Goal: Task Accomplishment & Management: Use online tool/utility

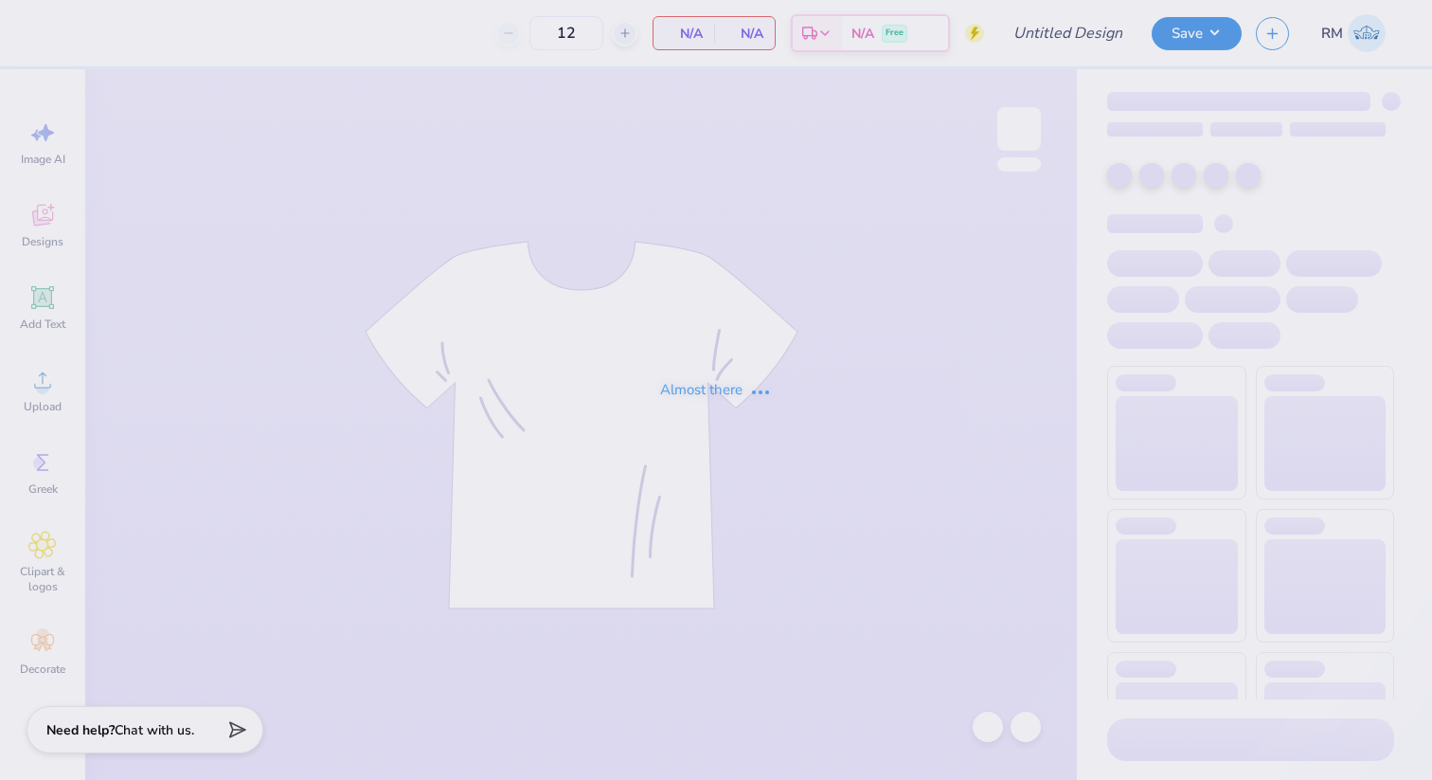
type input "dg slushies for sight"
type input "100"
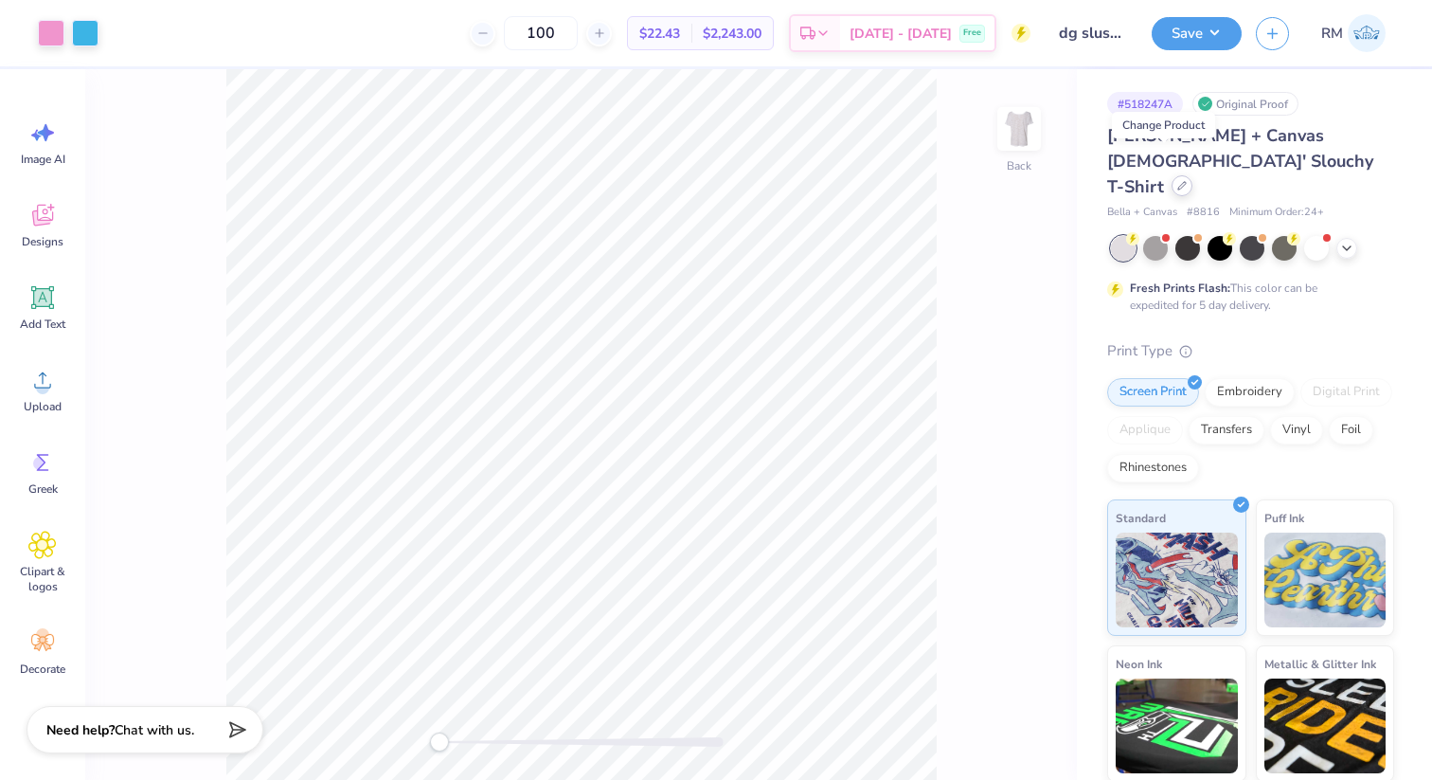
click at [1178, 181] on icon at bounding box center [1182, 185] width 9 height 9
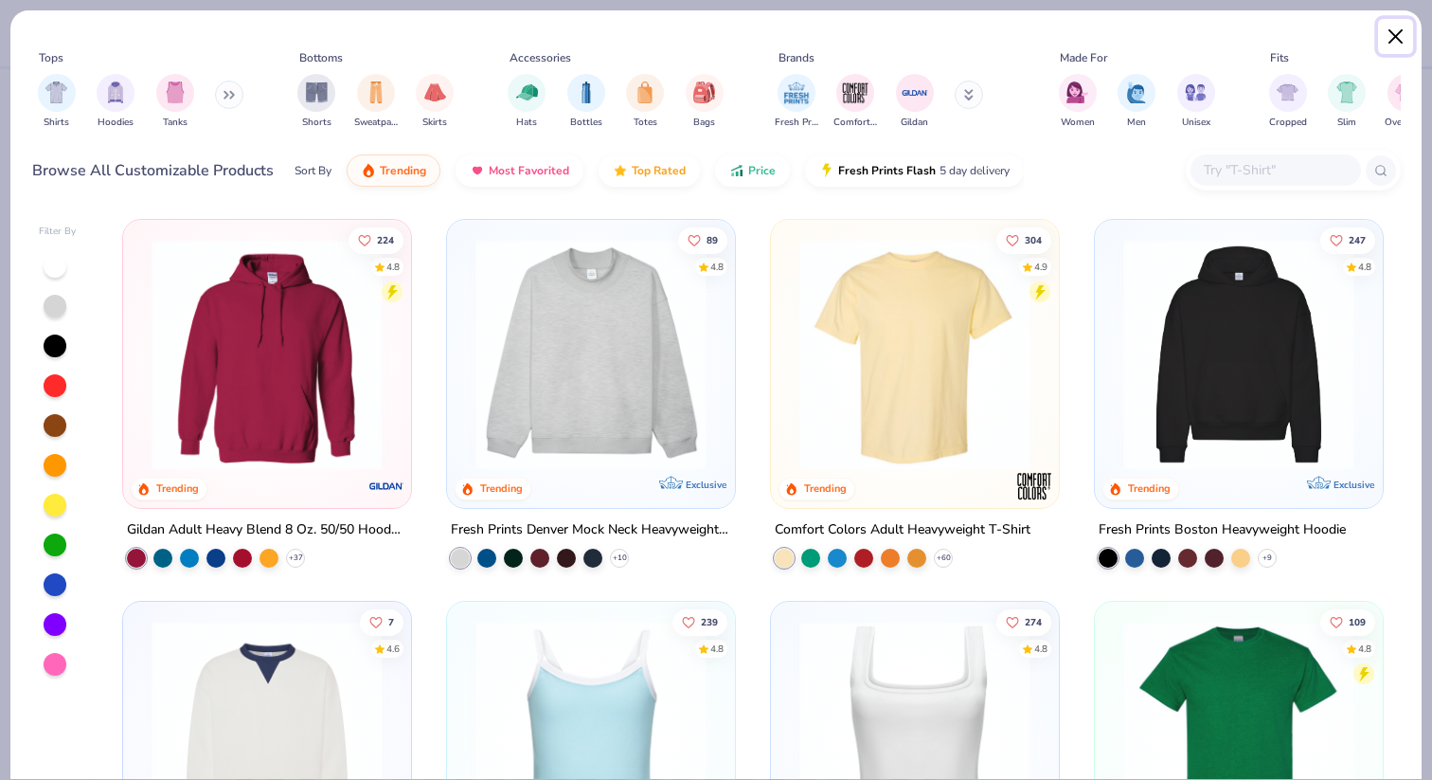
click at [1395, 45] on button "Close" at bounding box center [1396, 37] width 36 height 36
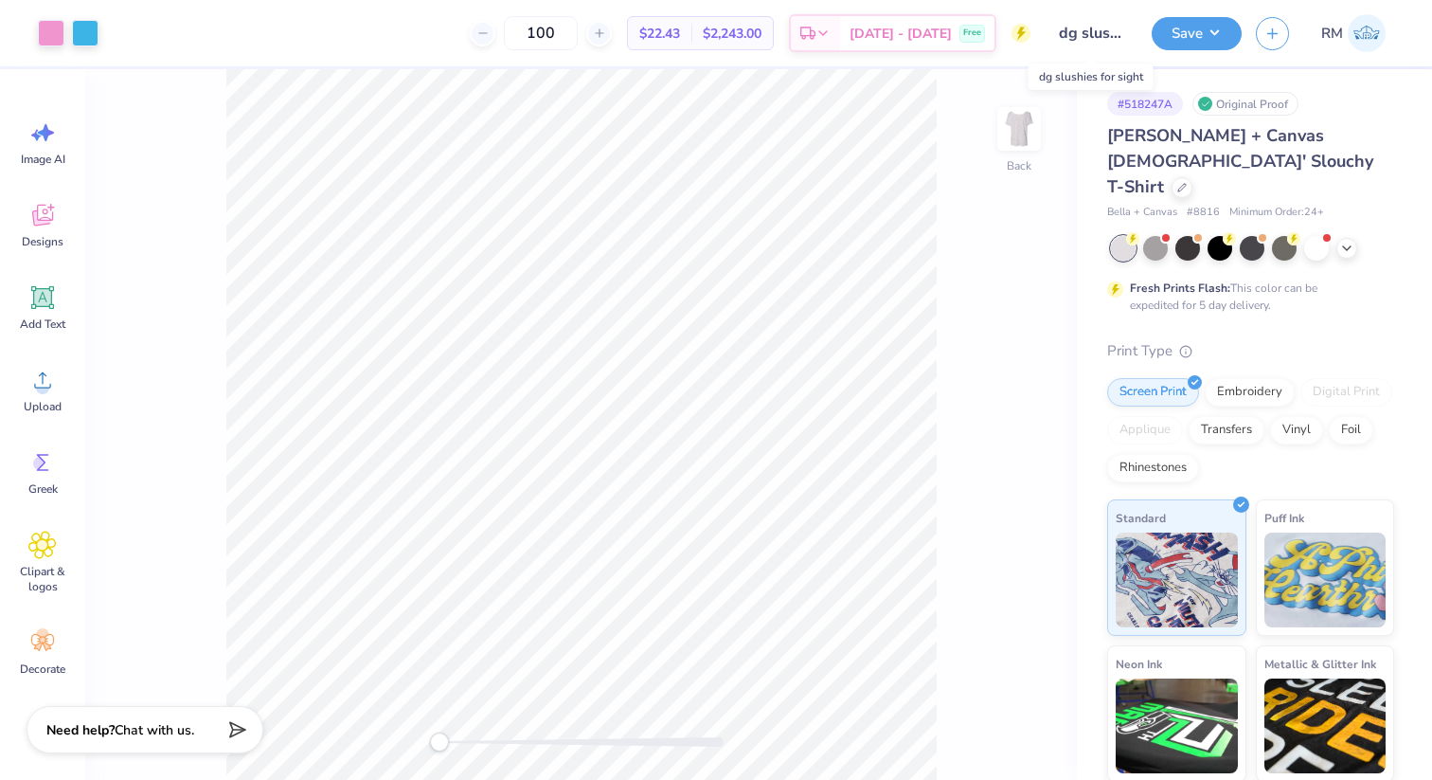
click at [1098, 32] on input "dg slushies for sight" at bounding box center [1091, 33] width 93 height 38
click at [1223, 31] on button "Save" at bounding box center [1197, 30] width 90 height 33
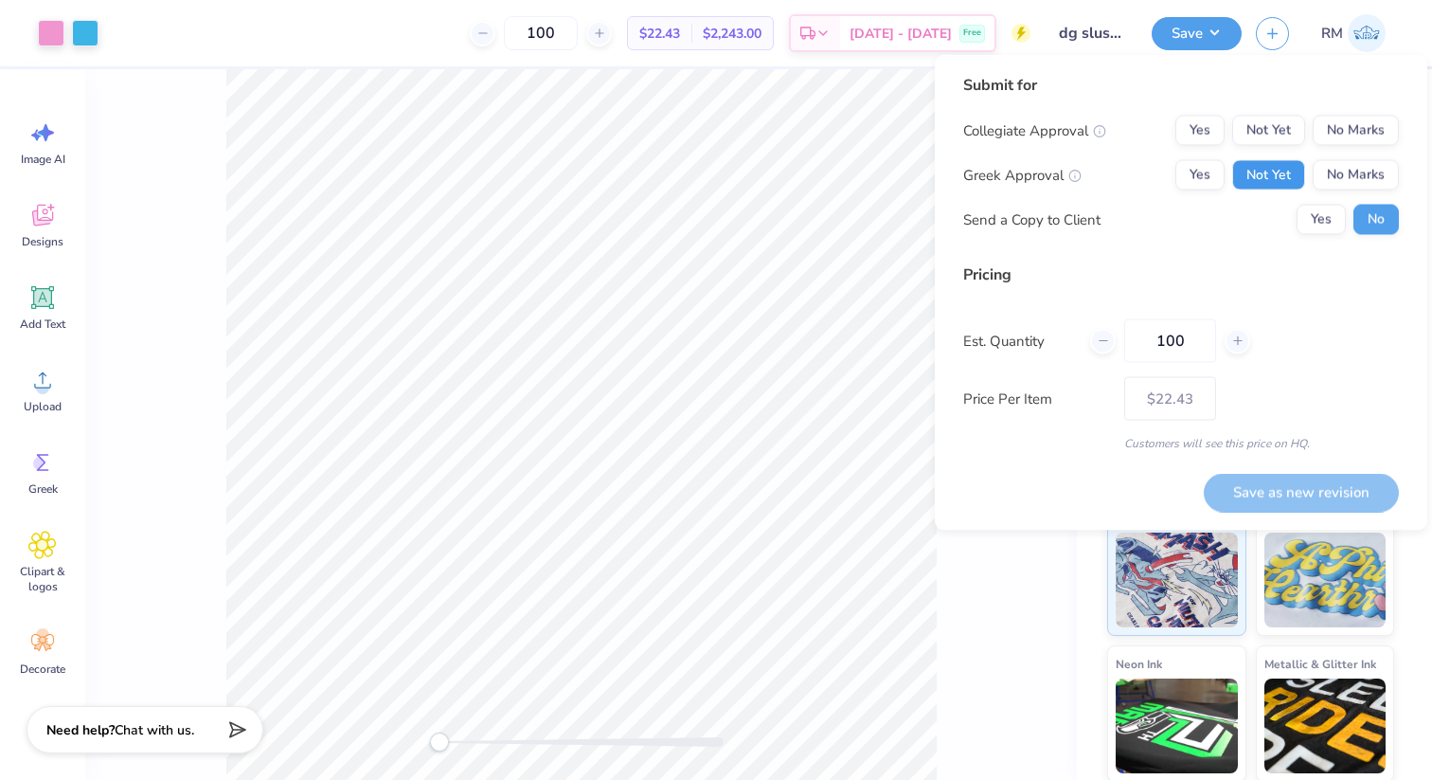
click at [1287, 187] on button "Not Yet" at bounding box center [1269, 175] width 73 height 30
click at [1351, 145] on button "No Marks" at bounding box center [1356, 131] width 86 height 30
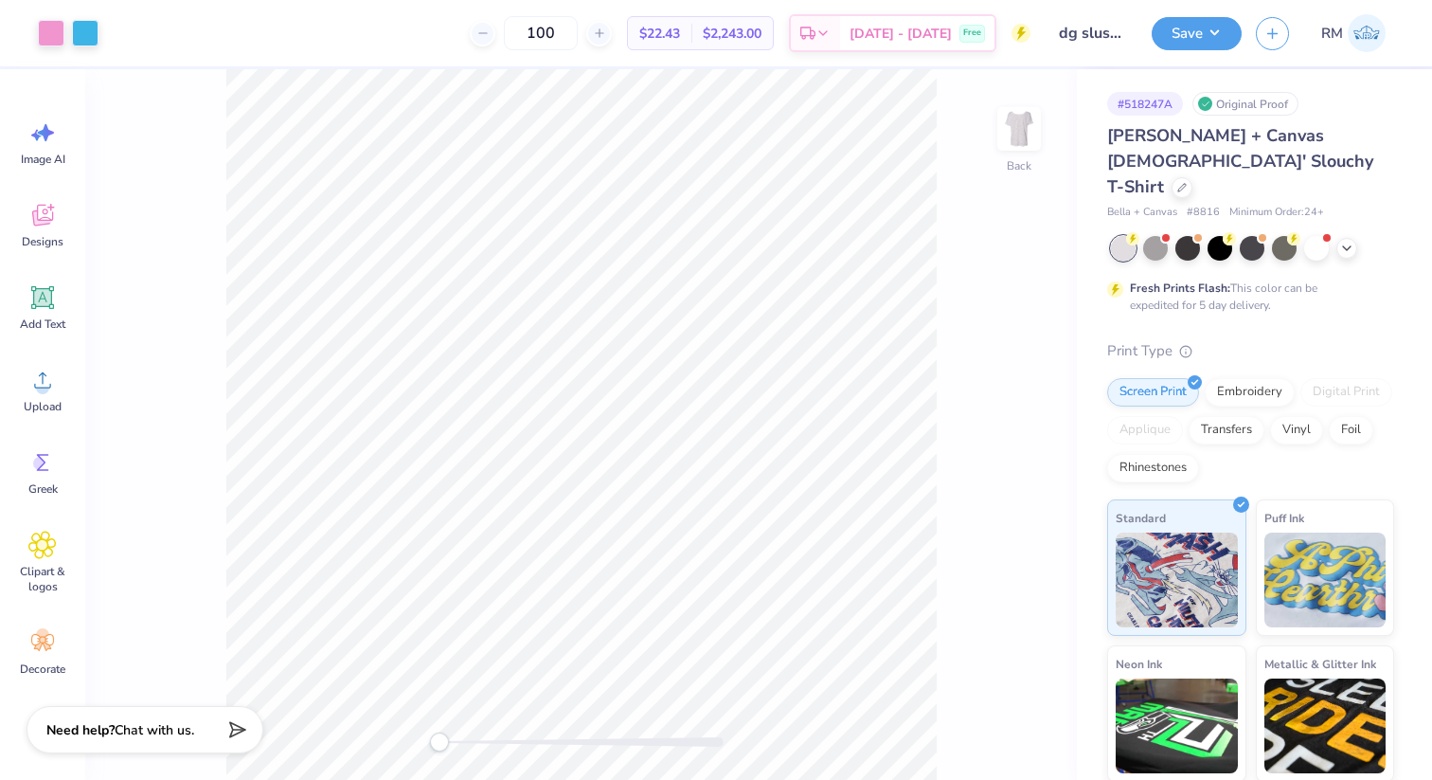
click at [1091, 40] on input "dg slushies for sight" at bounding box center [1091, 33] width 93 height 38
click at [1094, 27] on input "dg slushies for sight" at bounding box center [1091, 33] width 93 height 38
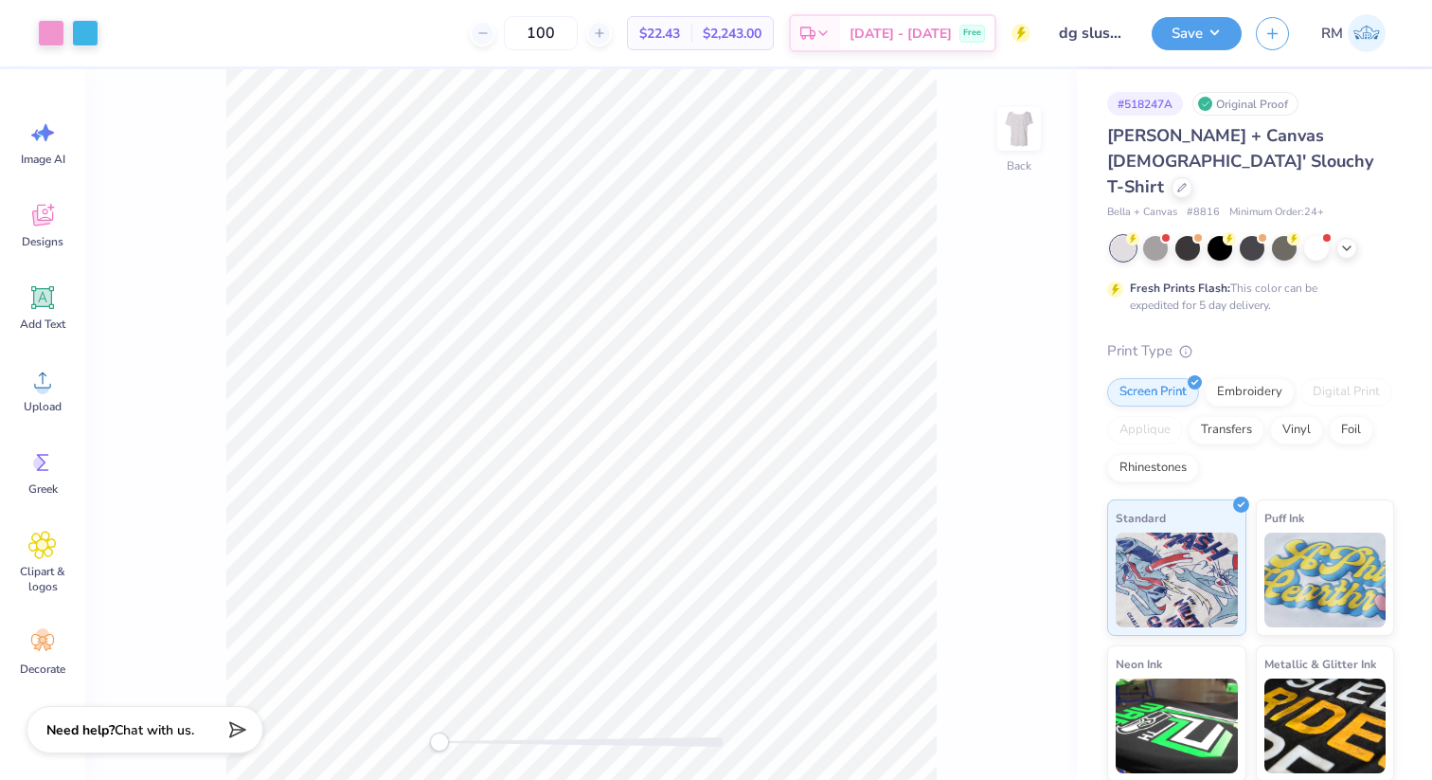
click at [1023, 36] on circle at bounding box center [1021, 33] width 19 height 19
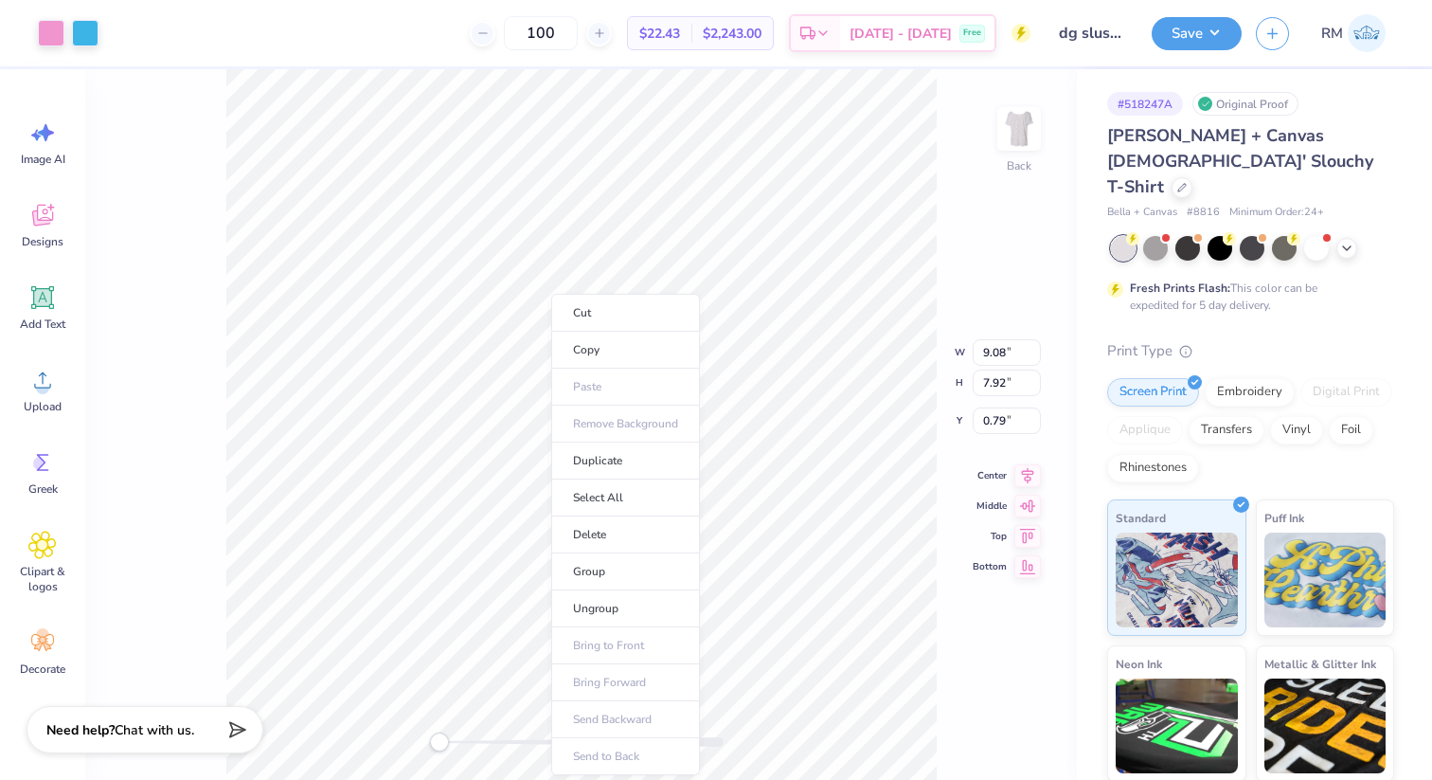
click at [983, 224] on div "Back W 9.08 9.08 " H 7.92 7.92 " Y 0.79 0.79 " Center Middle Top Bottom" at bounding box center [581, 424] width 992 height 711
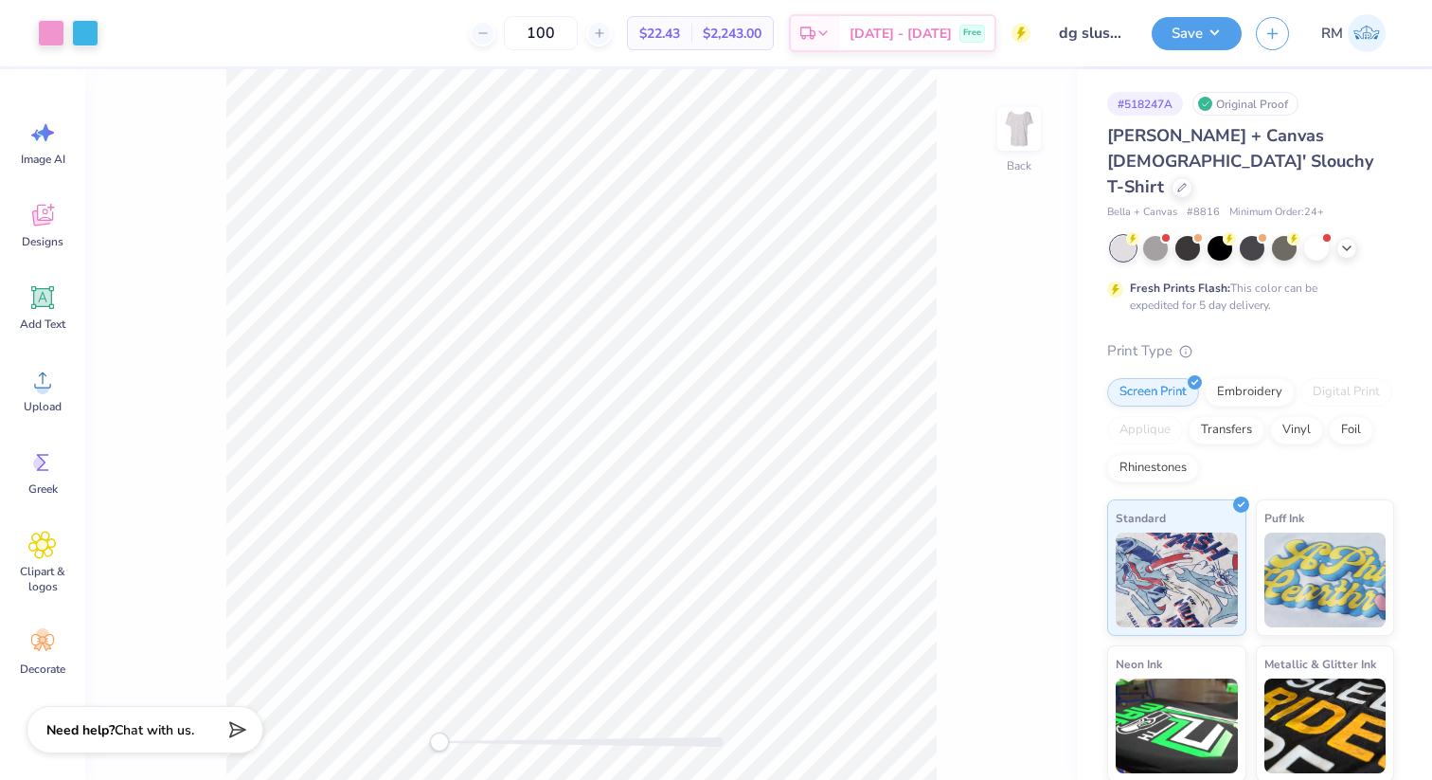
click at [1275, 52] on div "Save RM" at bounding box center [1292, 33] width 280 height 66
click at [1281, 30] on button "button" at bounding box center [1272, 30] width 33 height 33
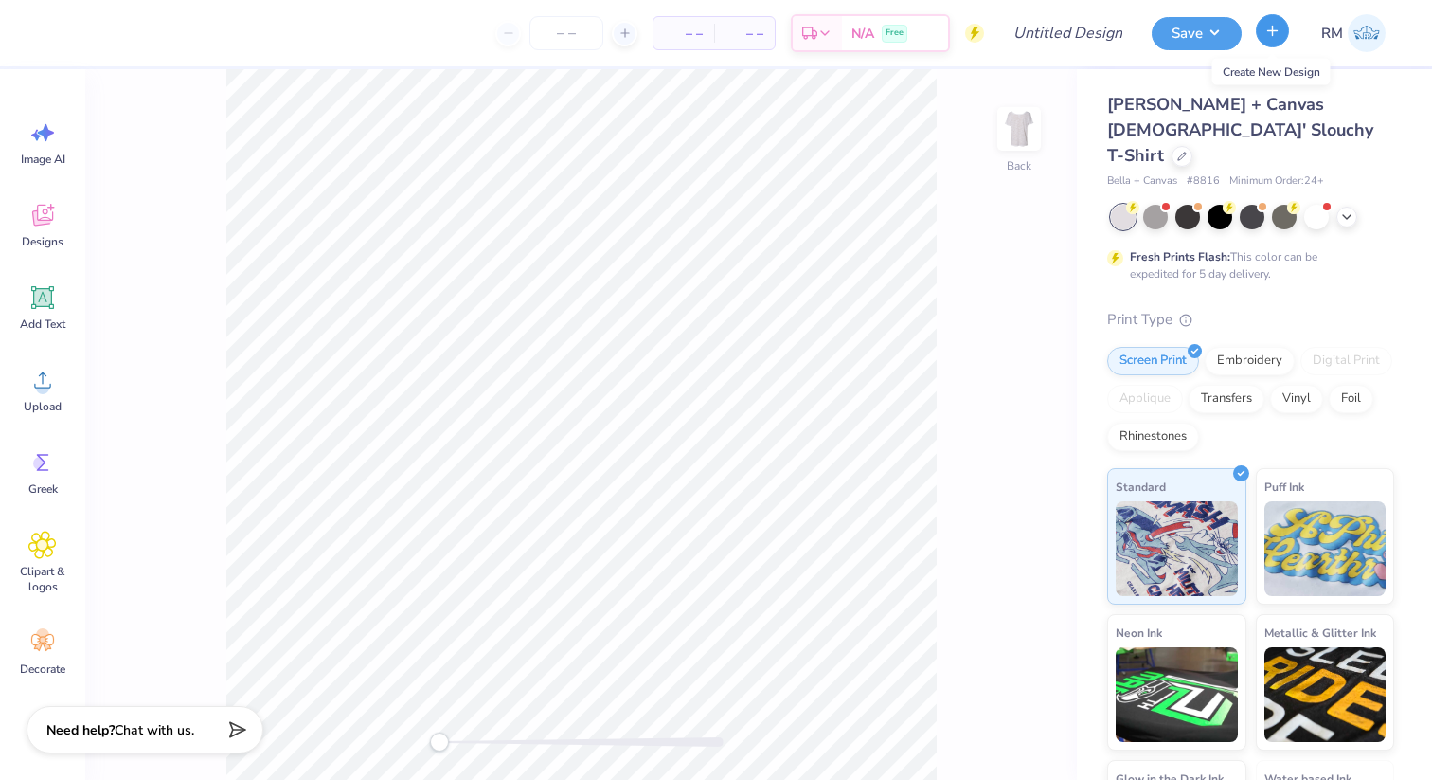
click at [1257, 32] on button "button" at bounding box center [1272, 30] width 33 height 33
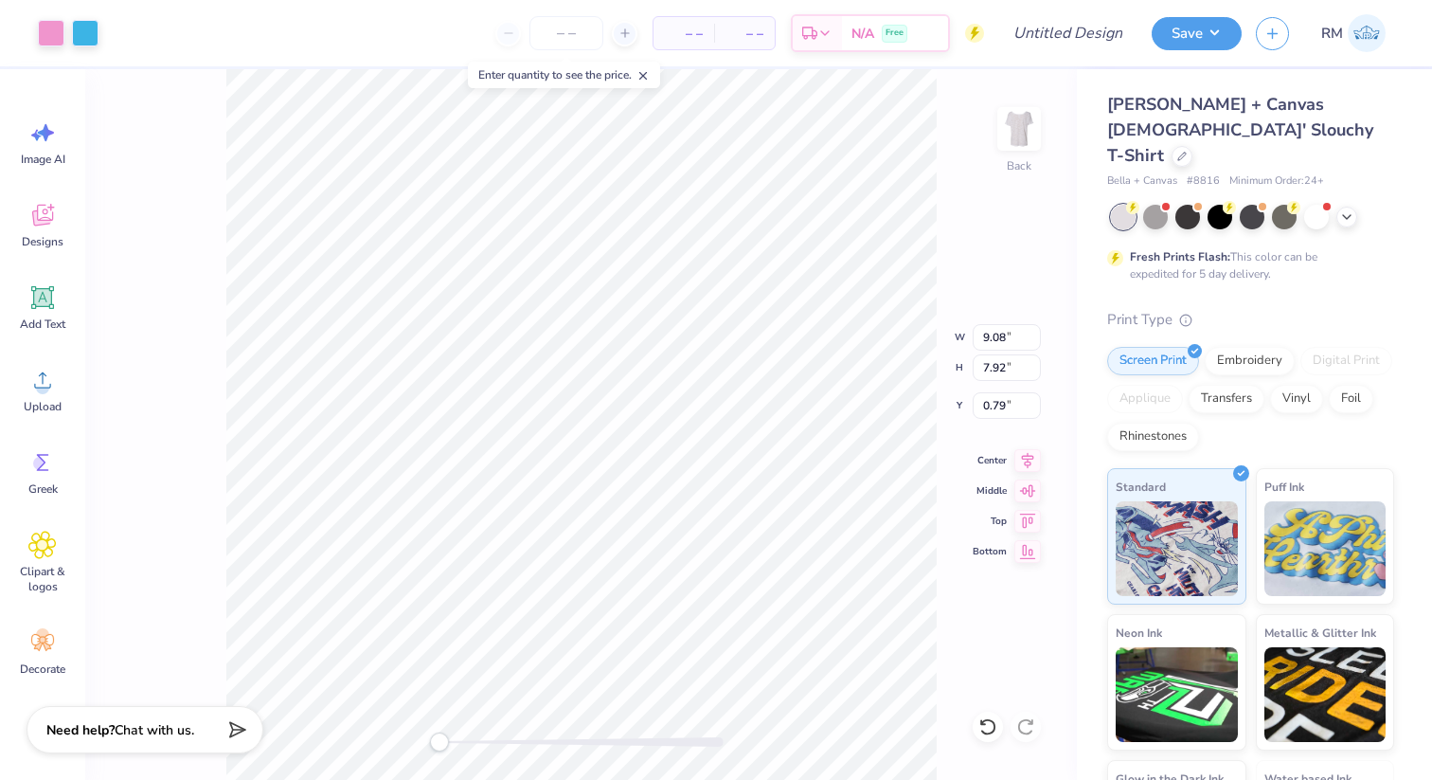
type input "0.50"
click at [84, 21] on div at bounding box center [85, 31] width 27 height 27
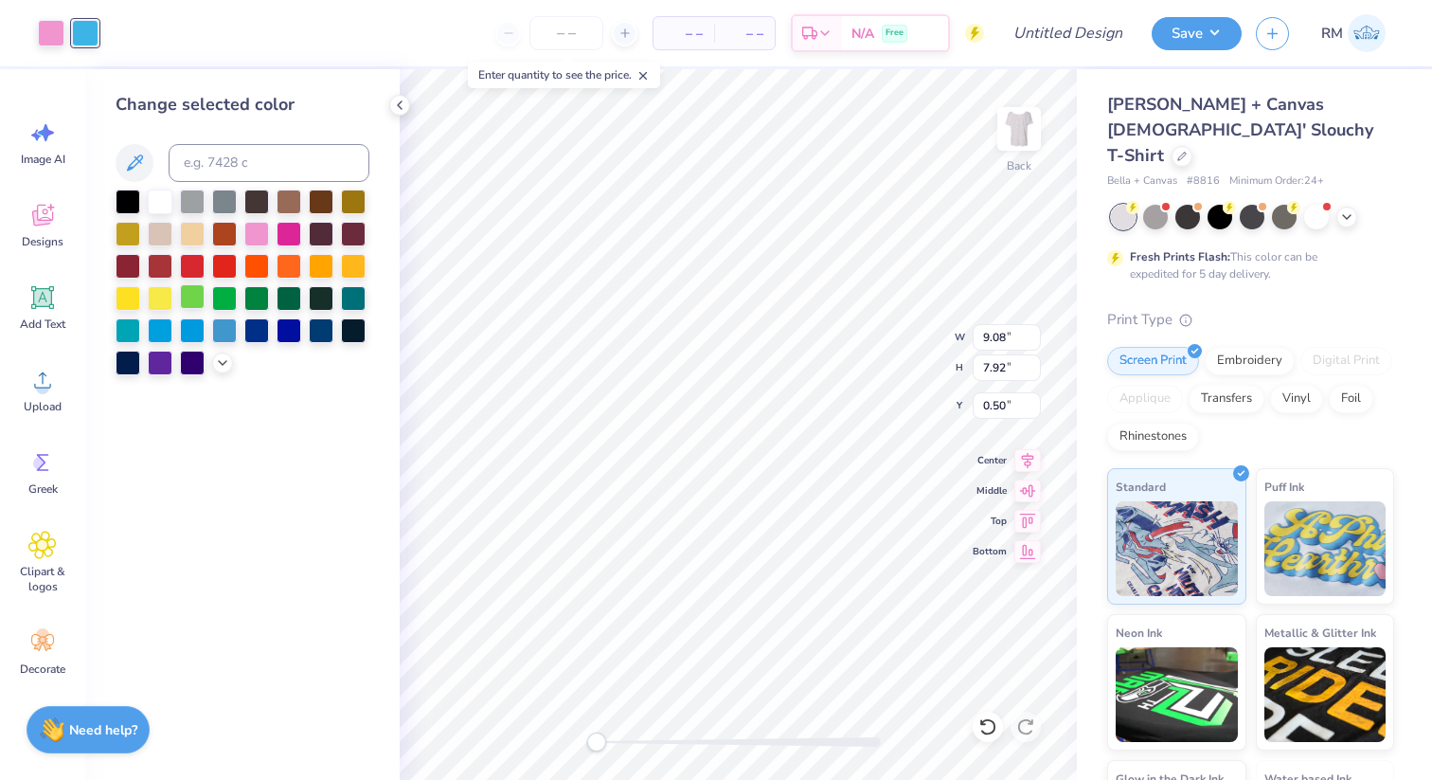
click at [199, 298] on div at bounding box center [192, 296] width 25 height 25
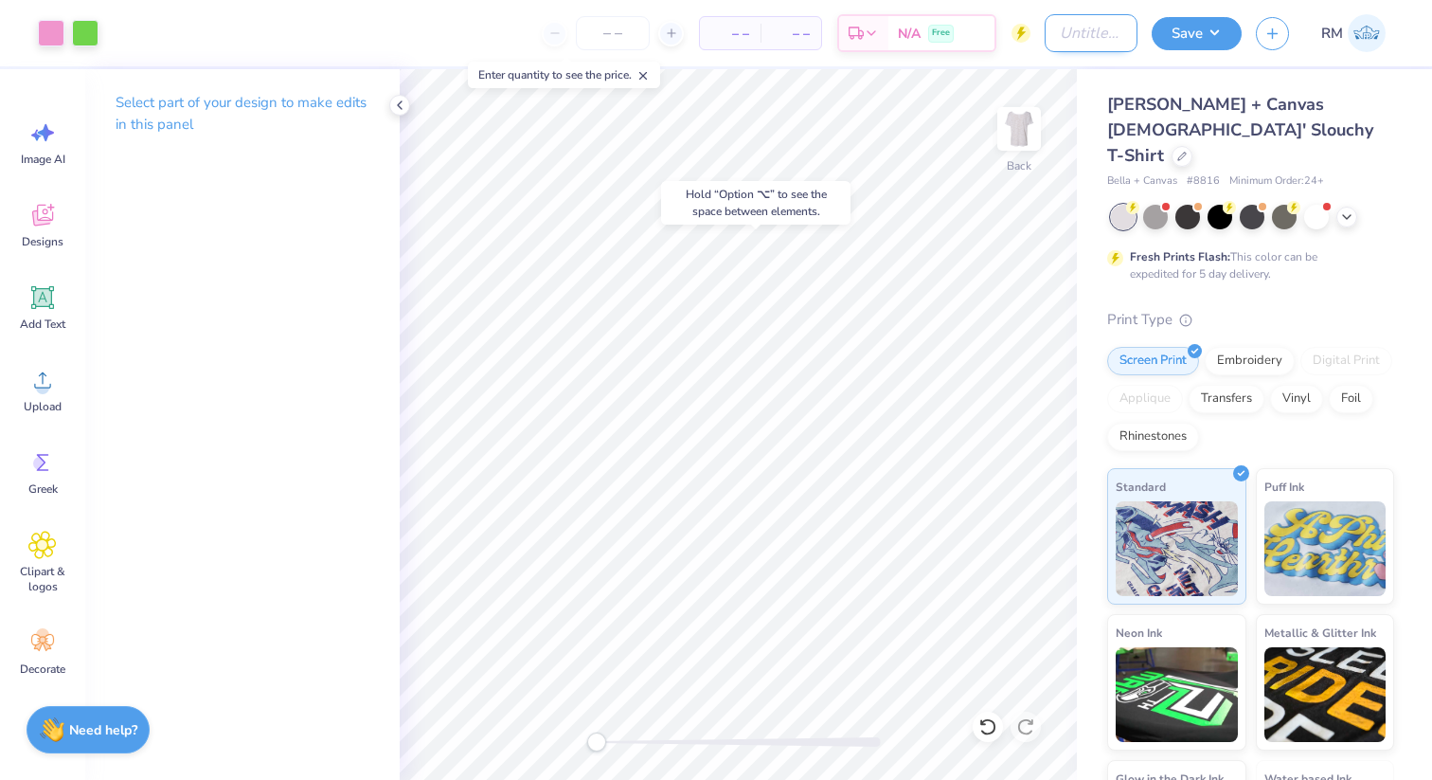
click at [1095, 27] on input "Design Title" at bounding box center [1091, 33] width 93 height 38
type input "dg slushies for sight"
click at [1181, 44] on button "Save" at bounding box center [1197, 30] width 90 height 33
type input "0"
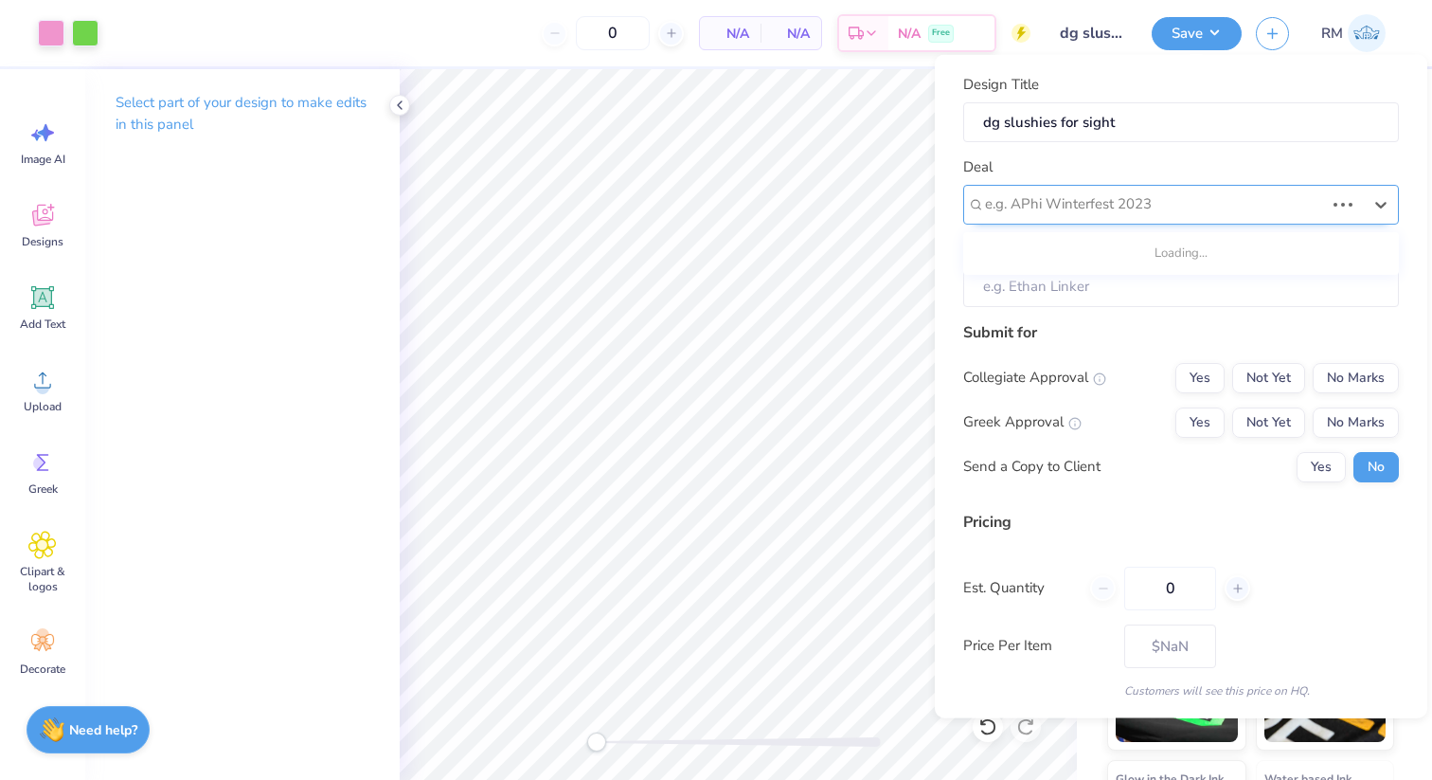
click at [1188, 207] on div at bounding box center [1154, 204] width 339 height 26
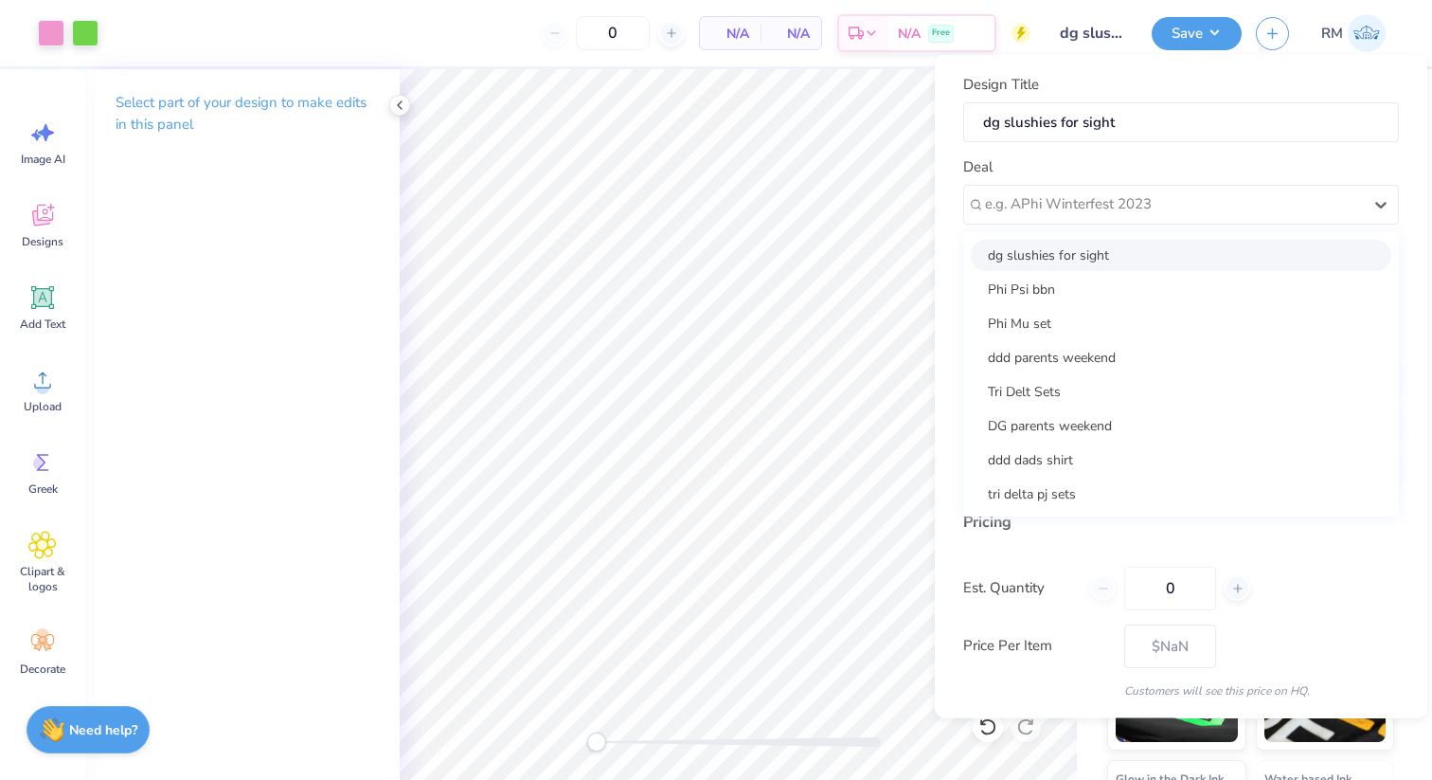
click at [1179, 258] on div "dg slushies for sight" at bounding box center [1181, 254] width 421 height 31
type input "Julia Kotch"
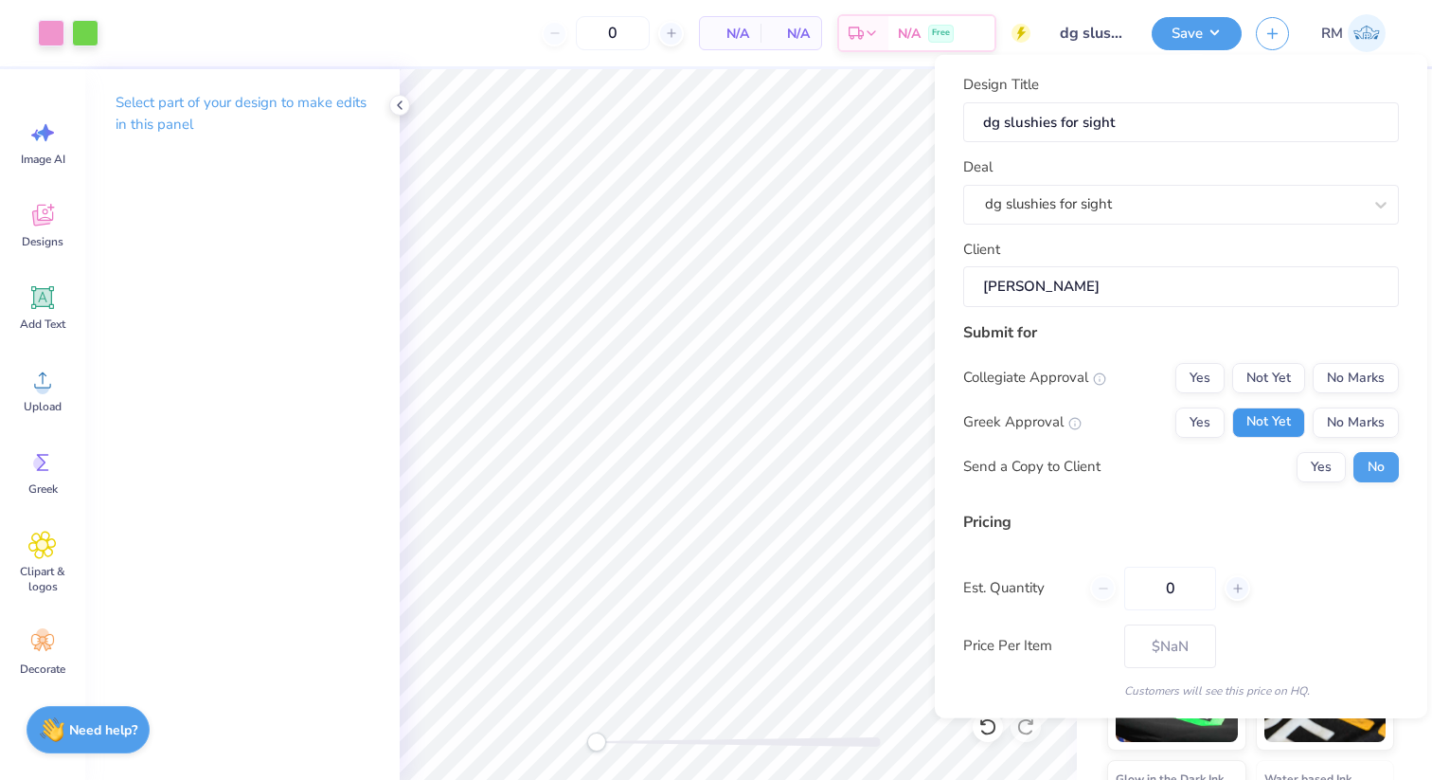
click at [1264, 432] on button "Not Yet" at bounding box center [1269, 421] width 73 height 30
click at [1332, 390] on button "No Marks" at bounding box center [1356, 377] width 86 height 30
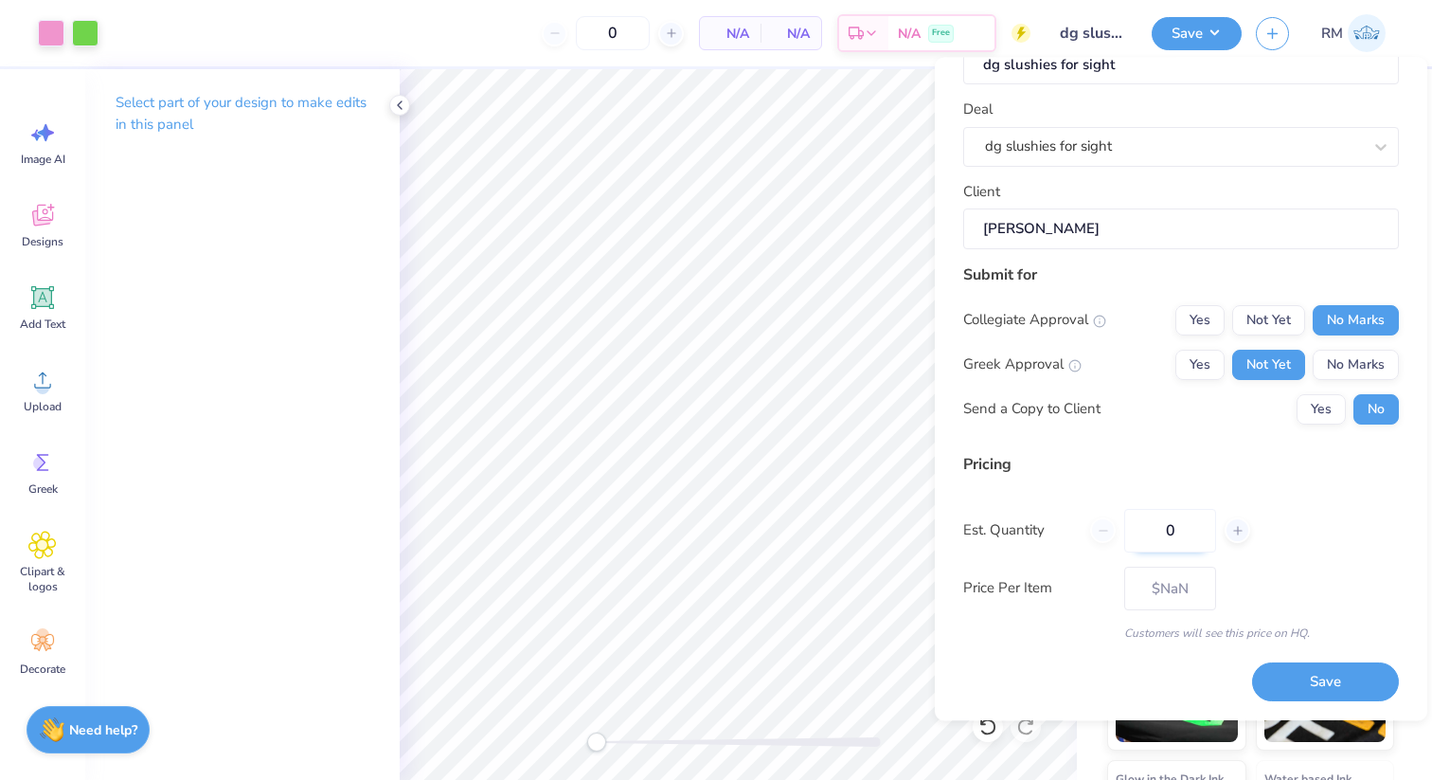
drag, startPoint x: 1191, startPoint y: 540, endPoint x: 1125, endPoint y: 527, distance: 67.6
click at [1125, 527] on input "0" at bounding box center [1171, 531] width 92 height 44
type input "1000"
type input "$19.74"
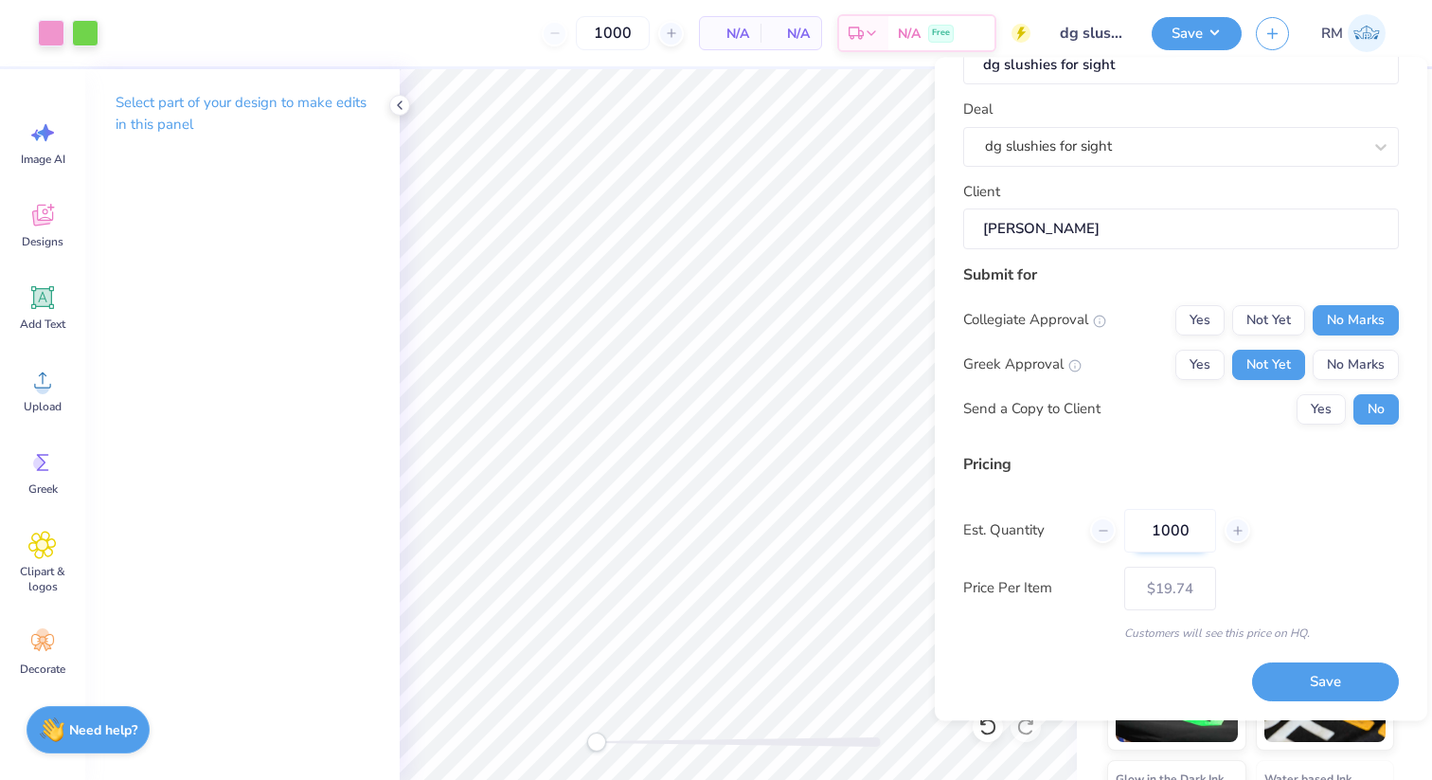
type input "100"
type input "$22.43"
type input "1"
type input "0"
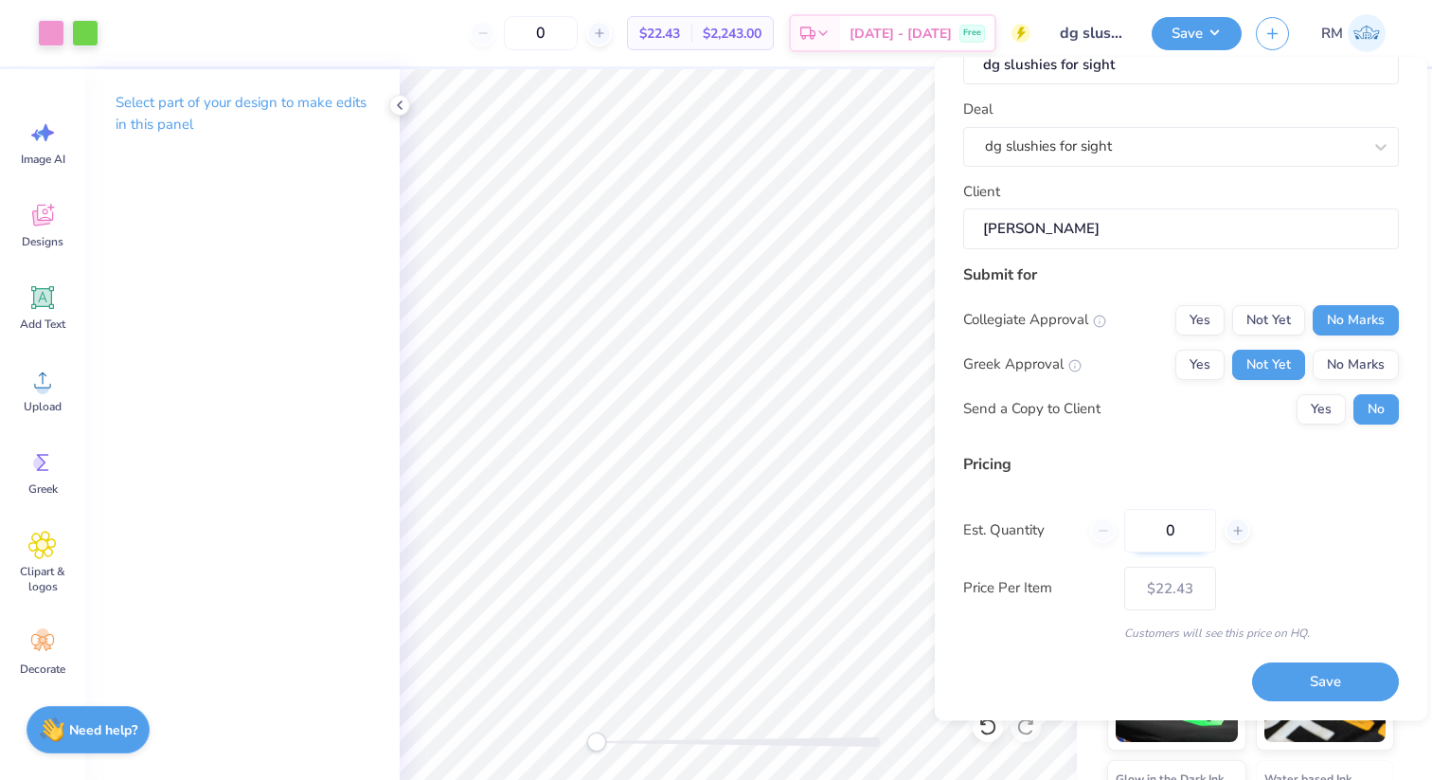
type input "01"
type input "1"
type input "0"
type input "130"
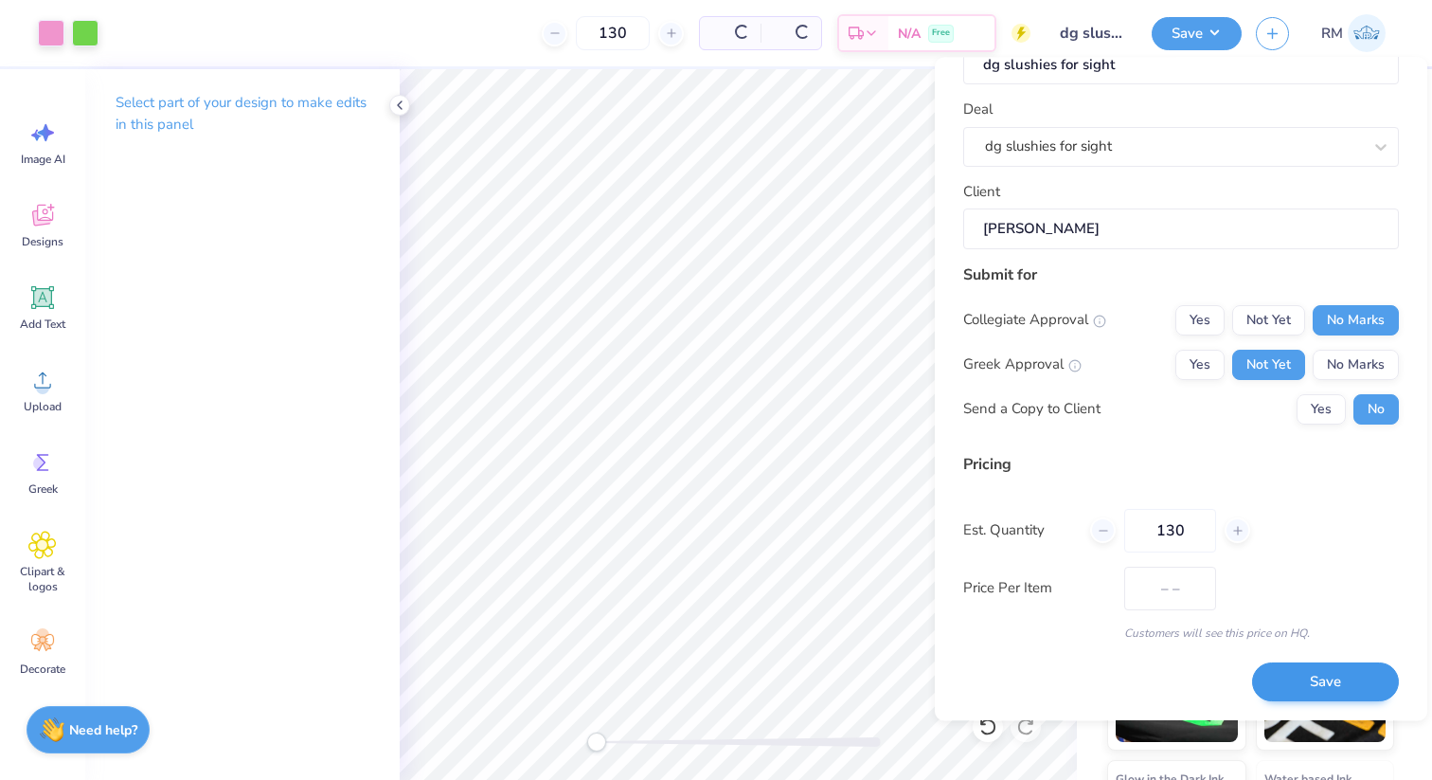
type input "$22.20"
type input "130"
click at [1305, 685] on button "Save" at bounding box center [1325, 682] width 147 height 39
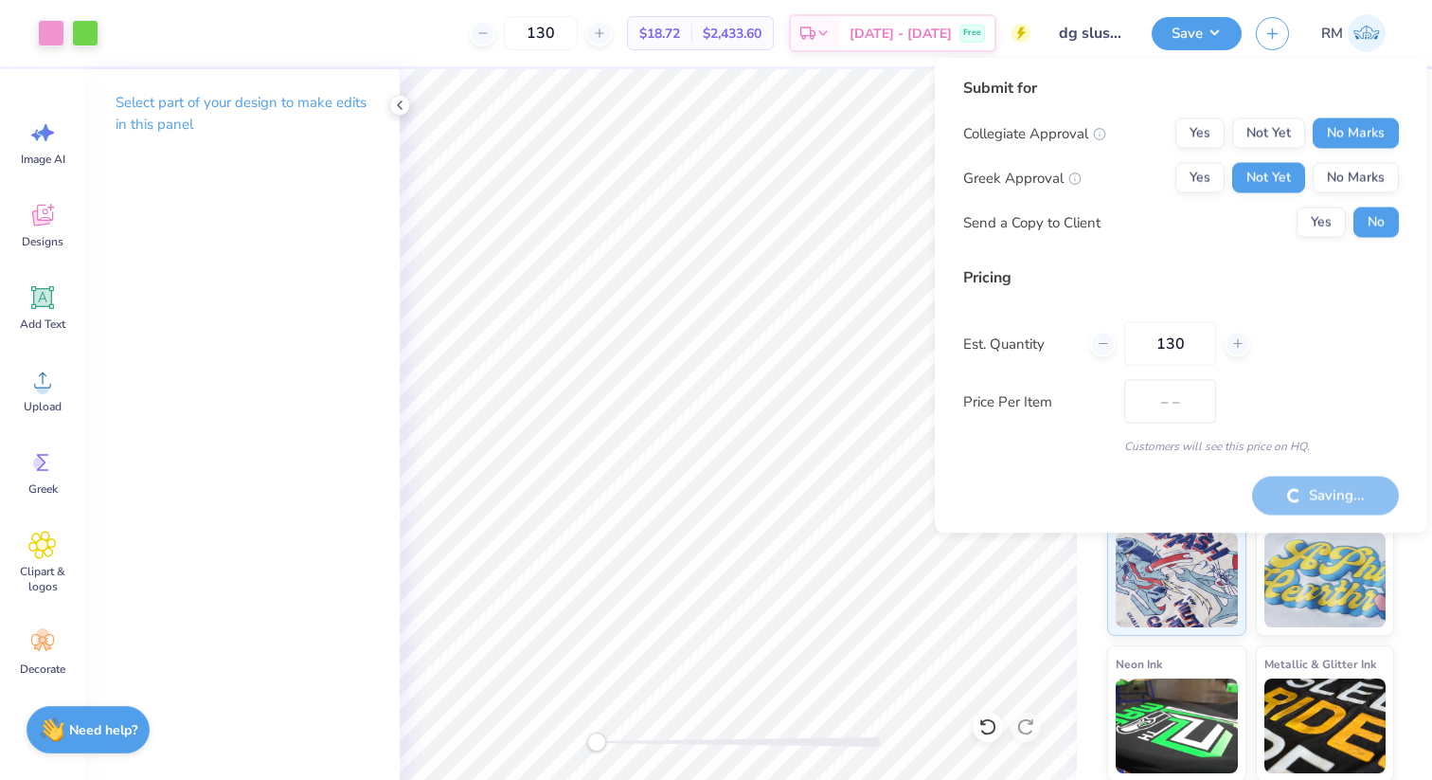
type input "$22.20"
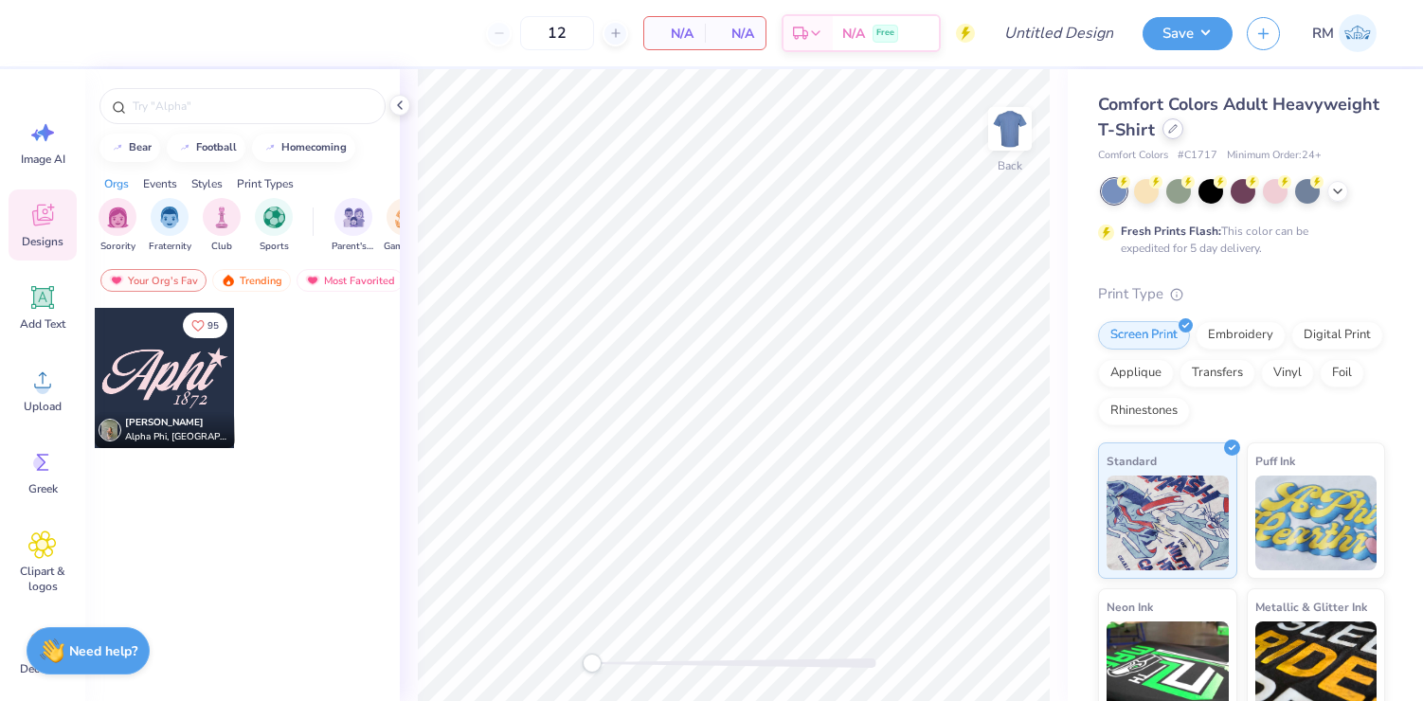
click at [1177, 135] on div at bounding box center [1172, 128] width 21 height 21
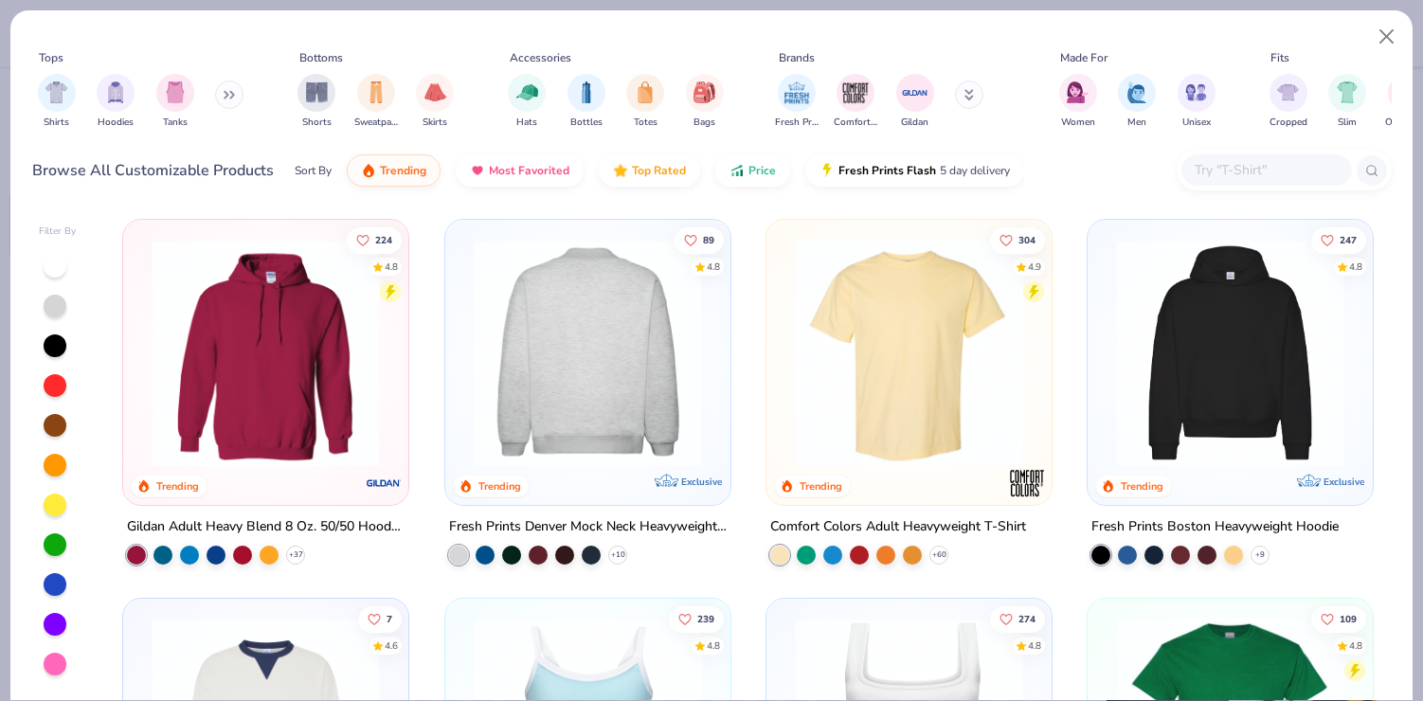
click at [586, 312] on div at bounding box center [587, 353] width 743 height 228
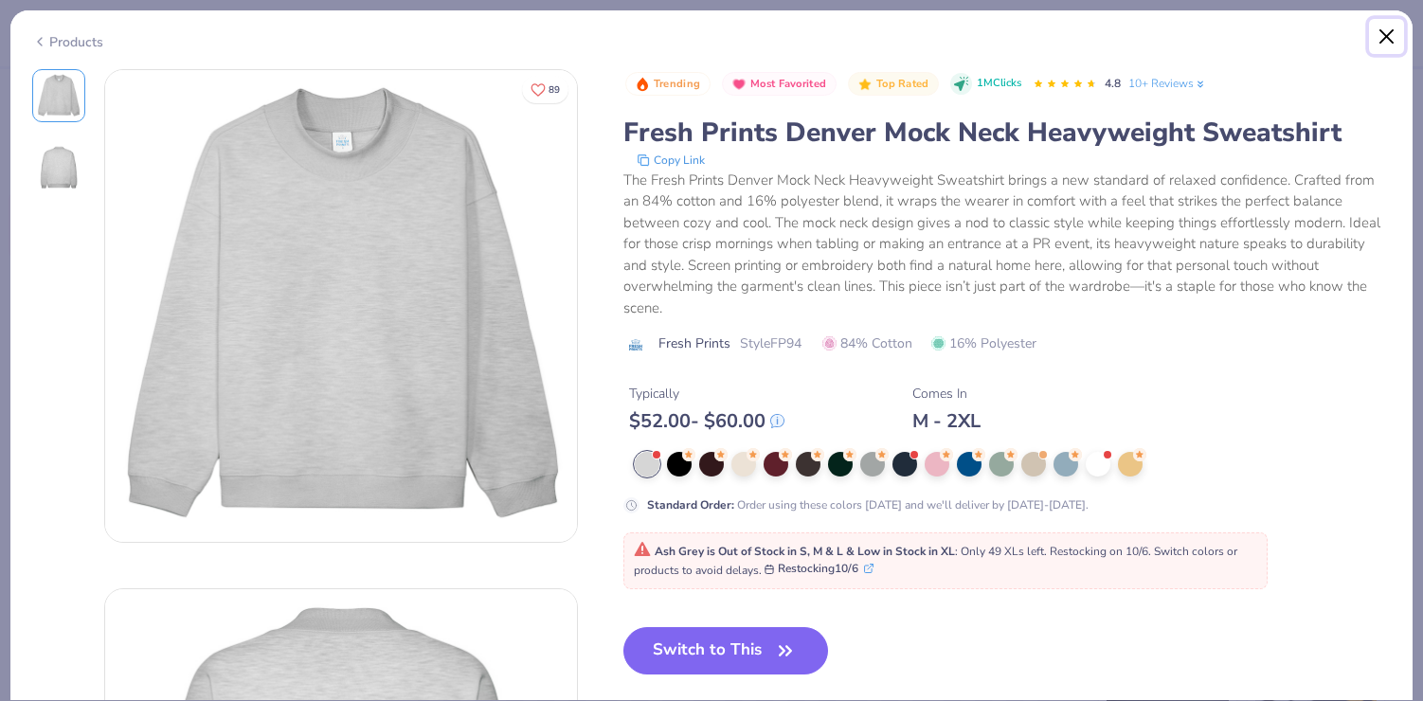
click at [1385, 49] on button "Close" at bounding box center [1387, 37] width 36 height 36
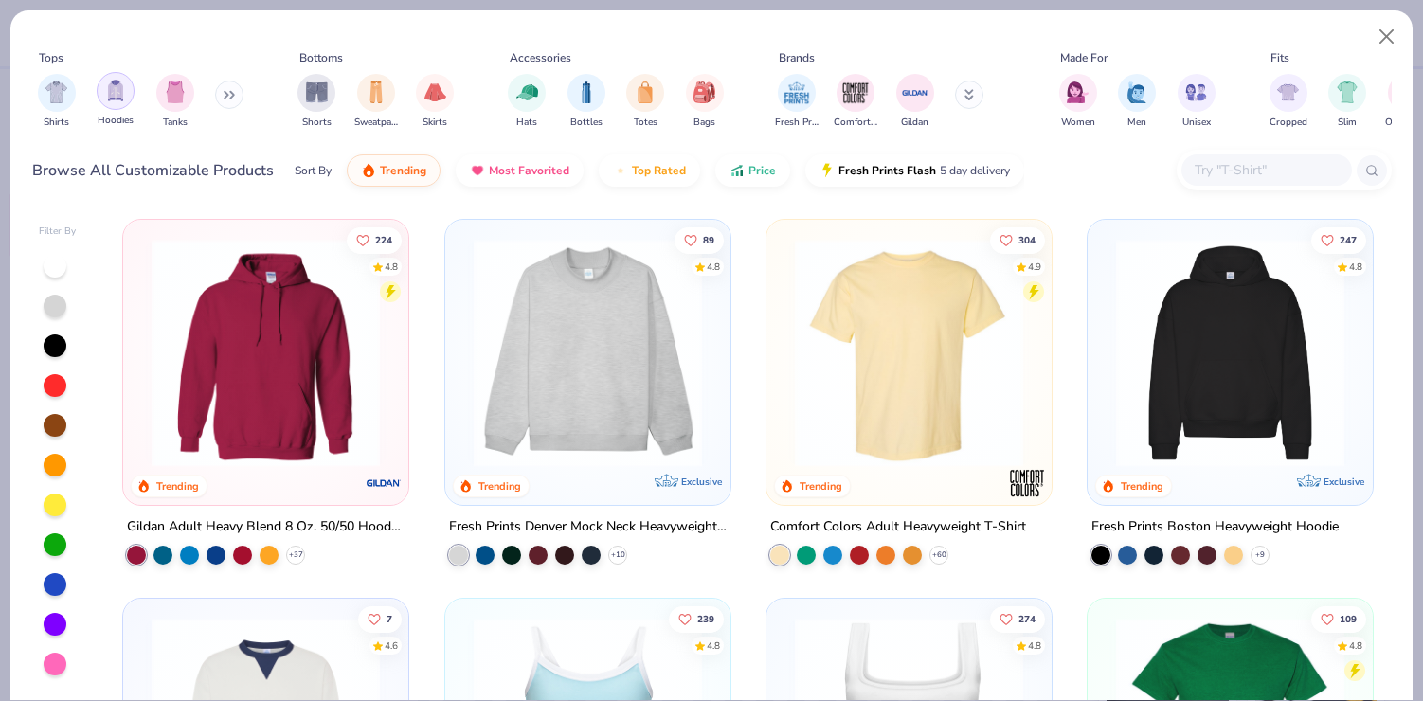
click at [117, 94] on img "filter for Hoodies" at bounding box center [115, 91] width 21 height 22
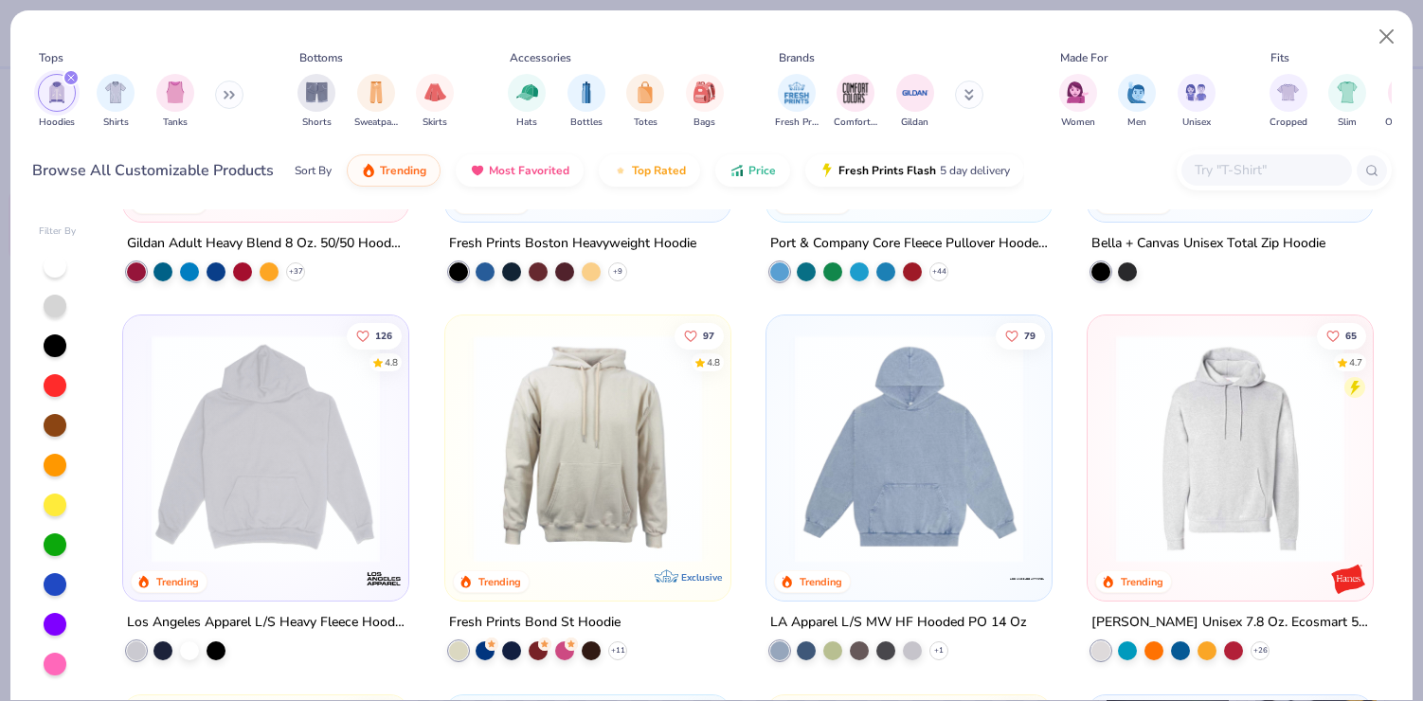
scroll to position [254, 0]
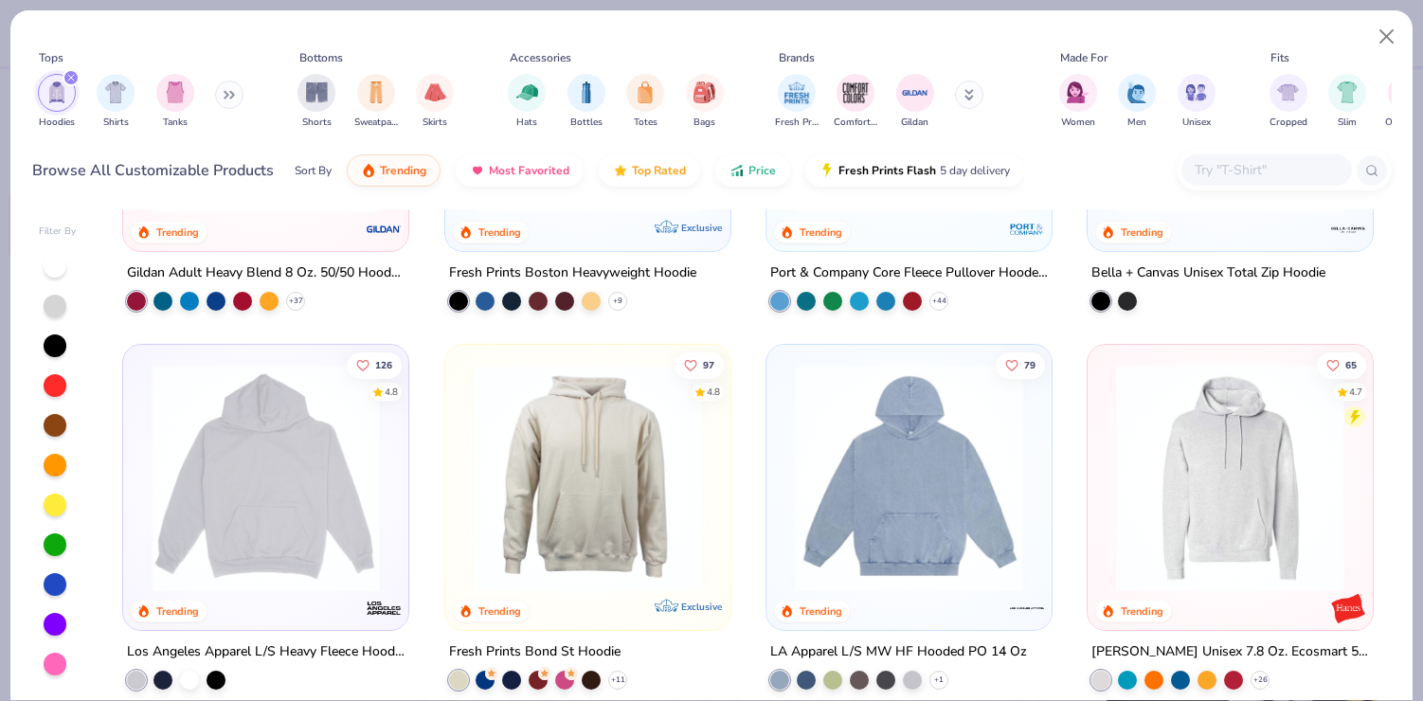
click at [215, 107] on div "Hoodies Shirts Tanks" at bounding box center [141, 101] width 218 height 70
click at [237, 88] on button at bounding box center [229, 95] width 28 height 28
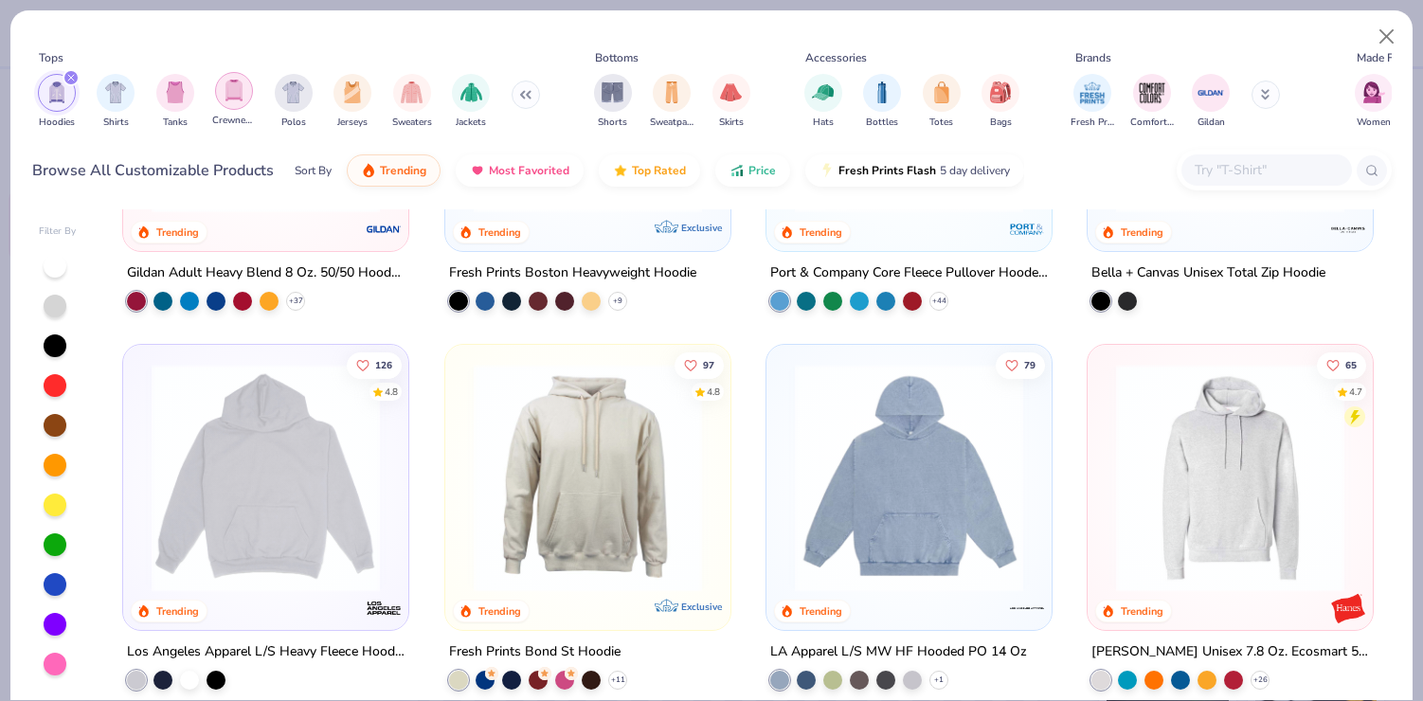
click at [244, 94] on div "filter for Crewnecks" at bounding box center [234, 91] width 38 height 38
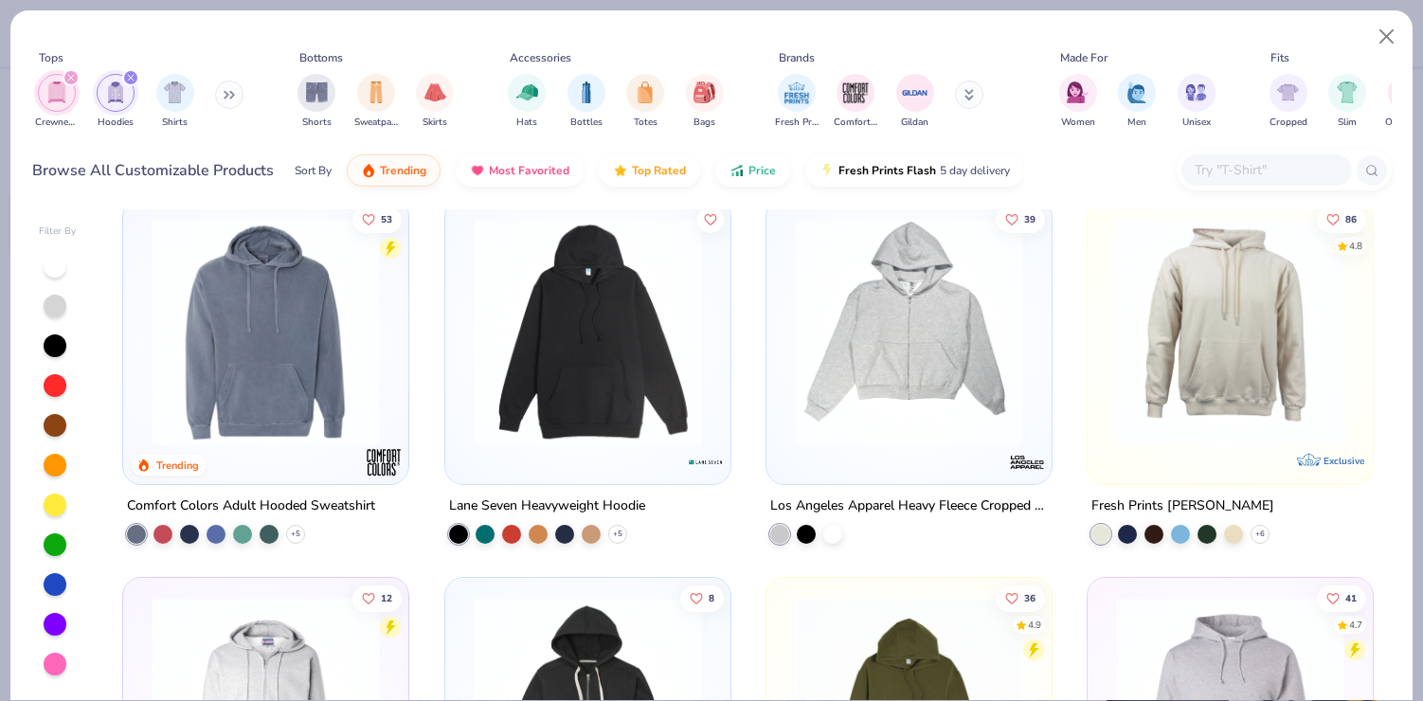
scroll to position [1540, 0]
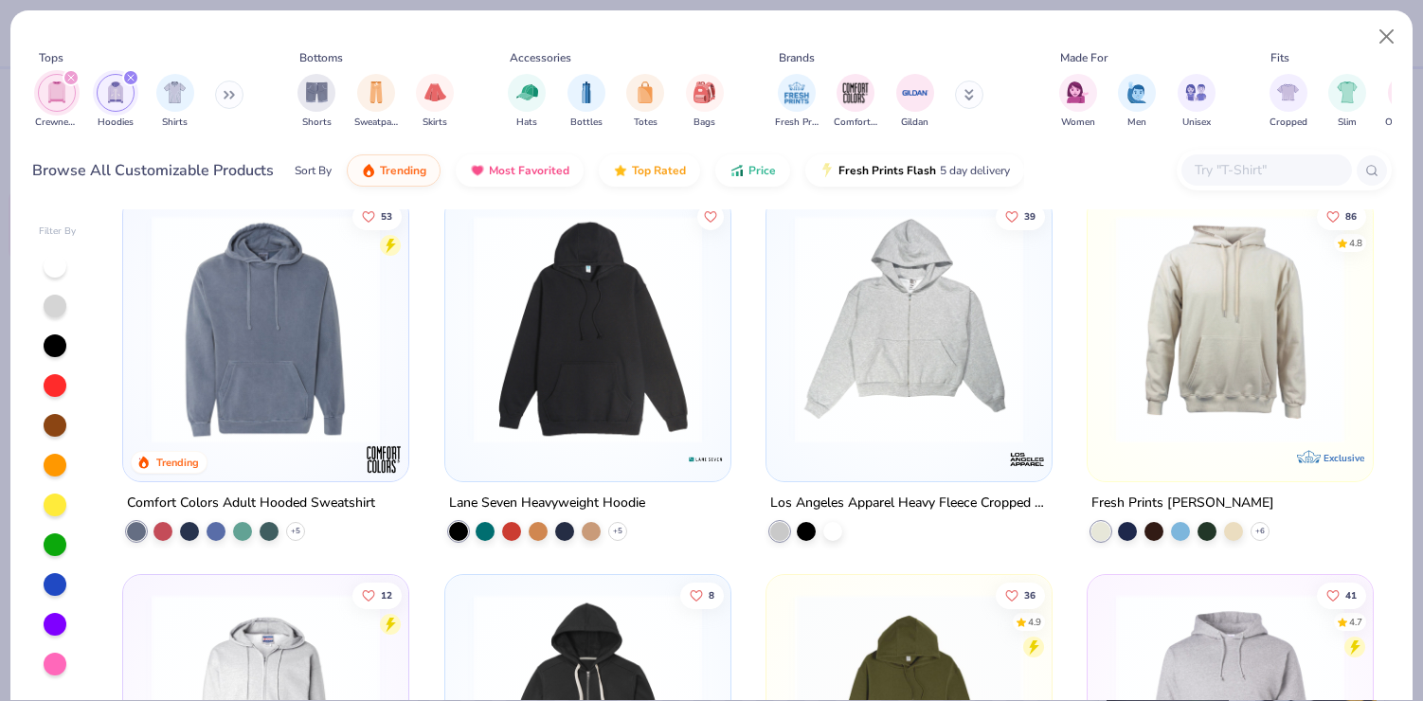
click at [123, 74] on div "filter for Hoodies" at bounding box center [130, 77] width 17 height 17
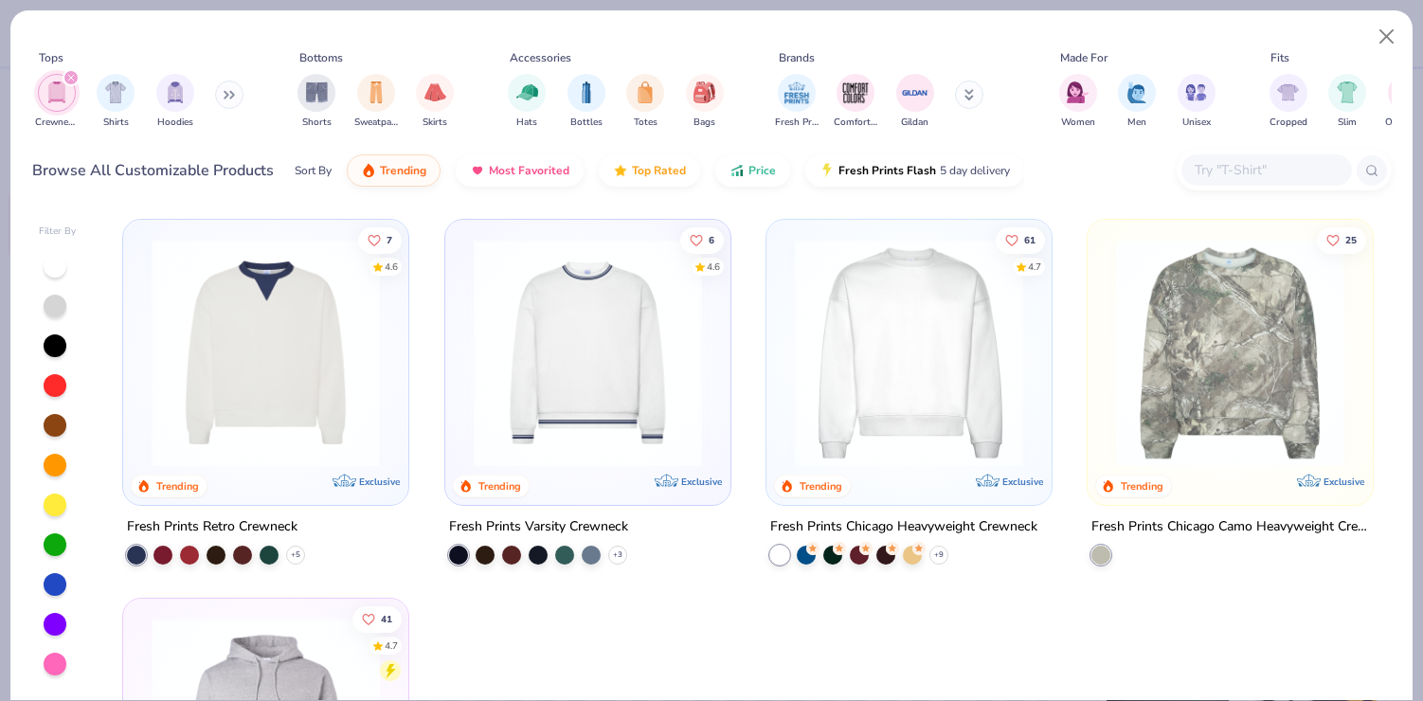
click at [61, 74] on div "Crewnecks" at bounding box center [57, 102] width 44 height 56
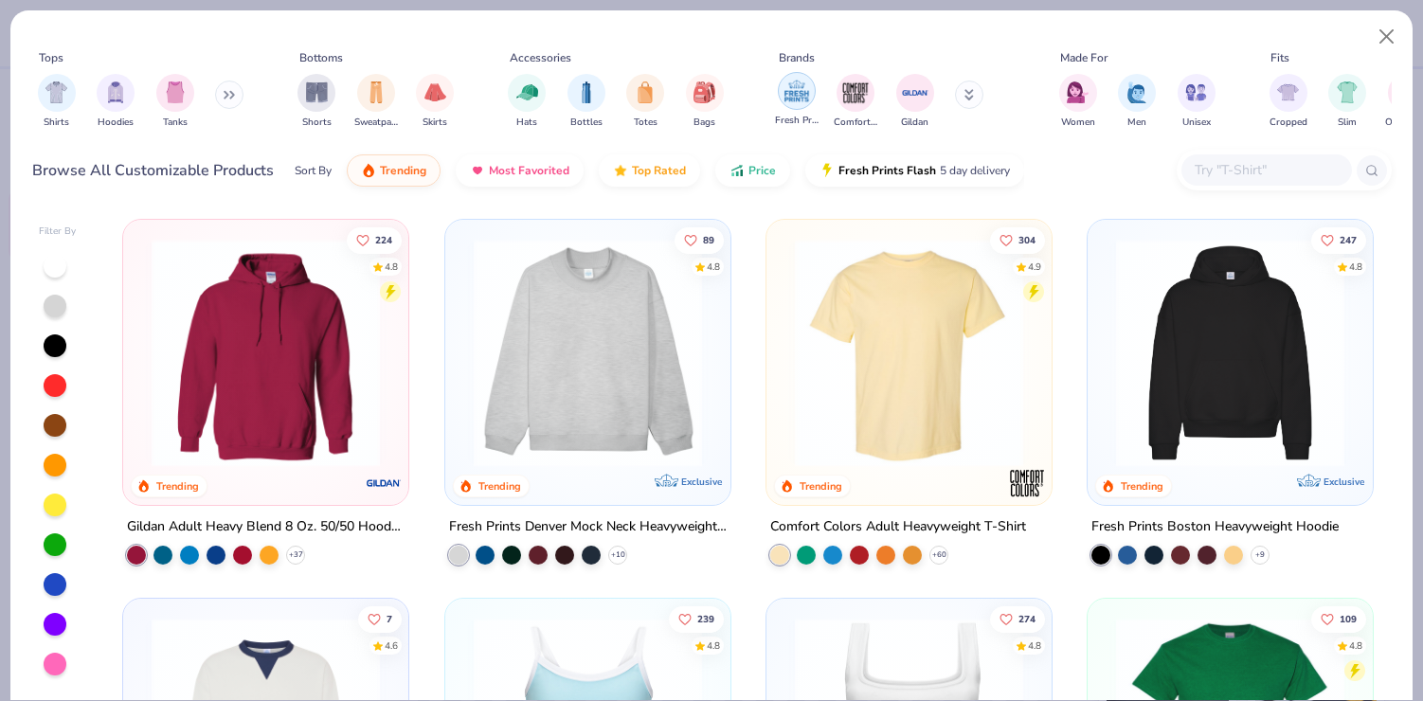
click at [795, 103] on img "filter for Fresh Prints" at bounding box center [797, 91] width 28 height 28
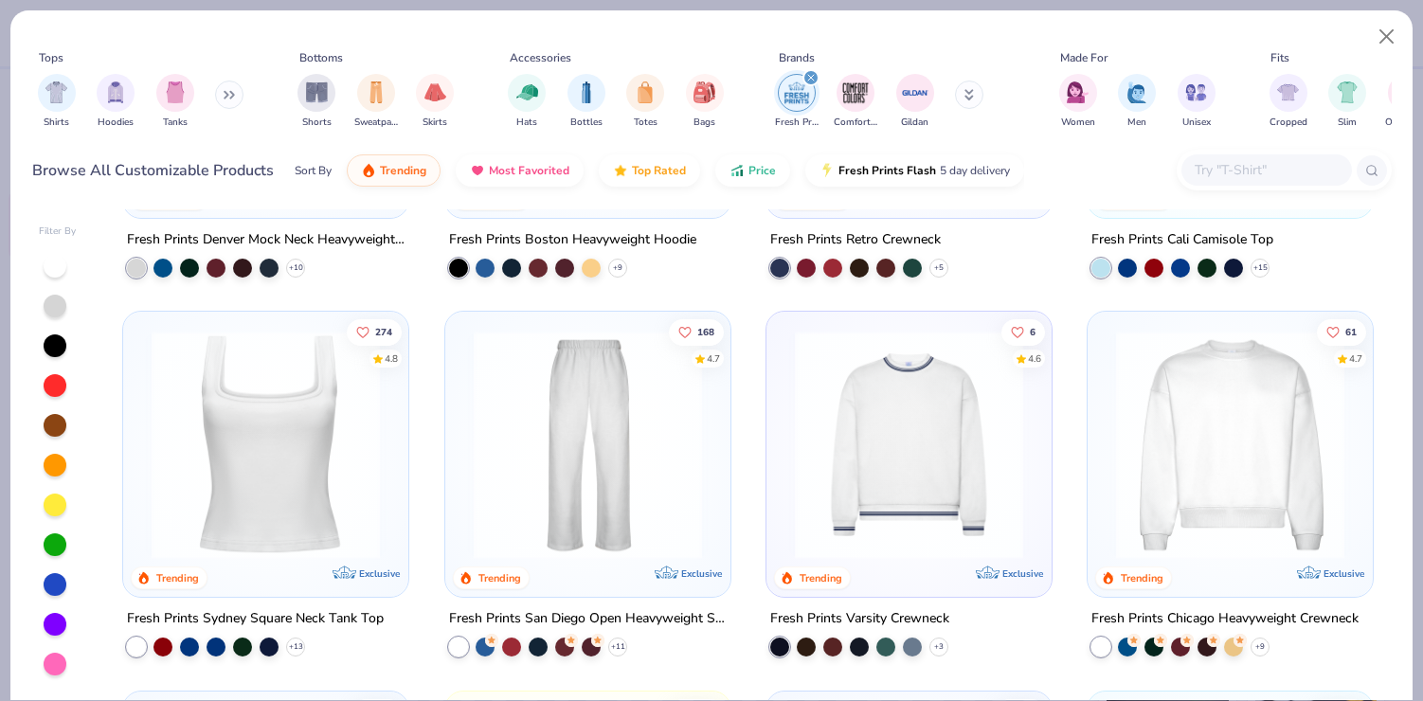
scroll to position [297, 0]
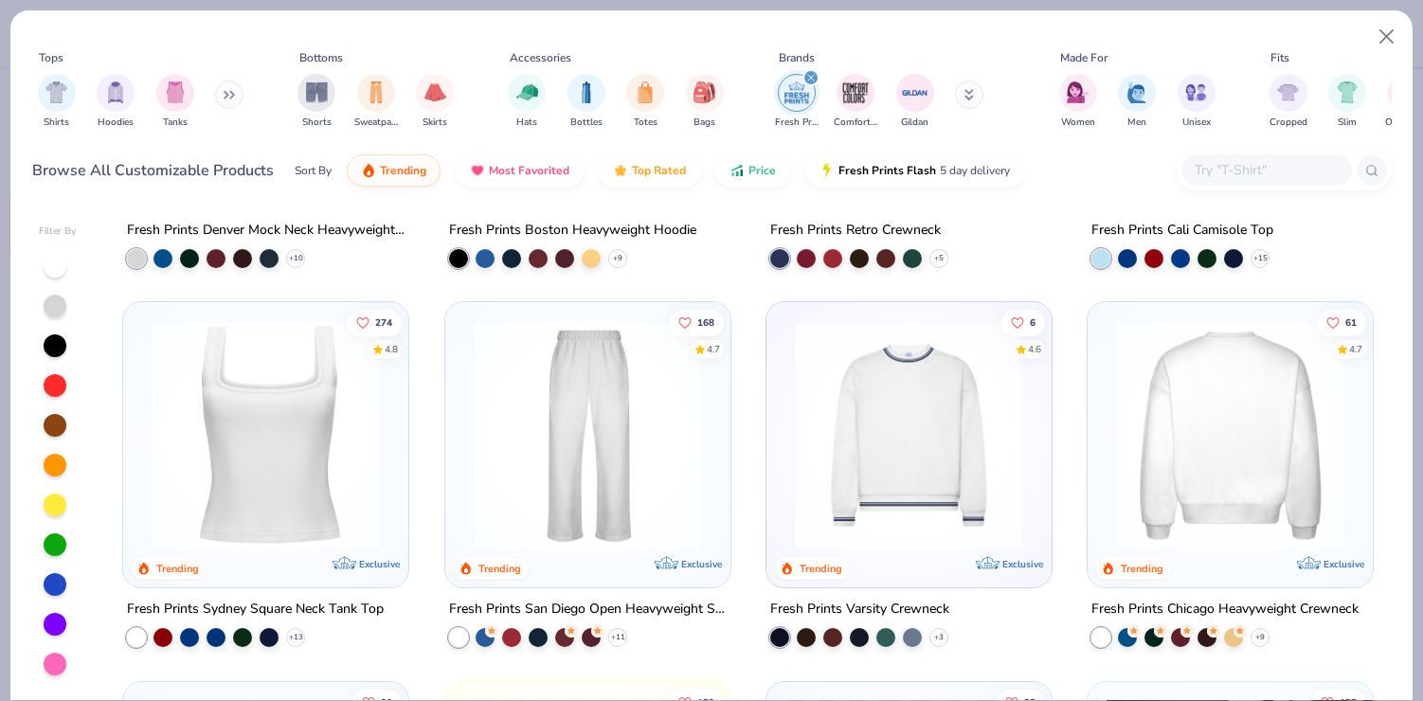
click at [1107, 494] on img at bounding box center [982, 435] width 247 height 228
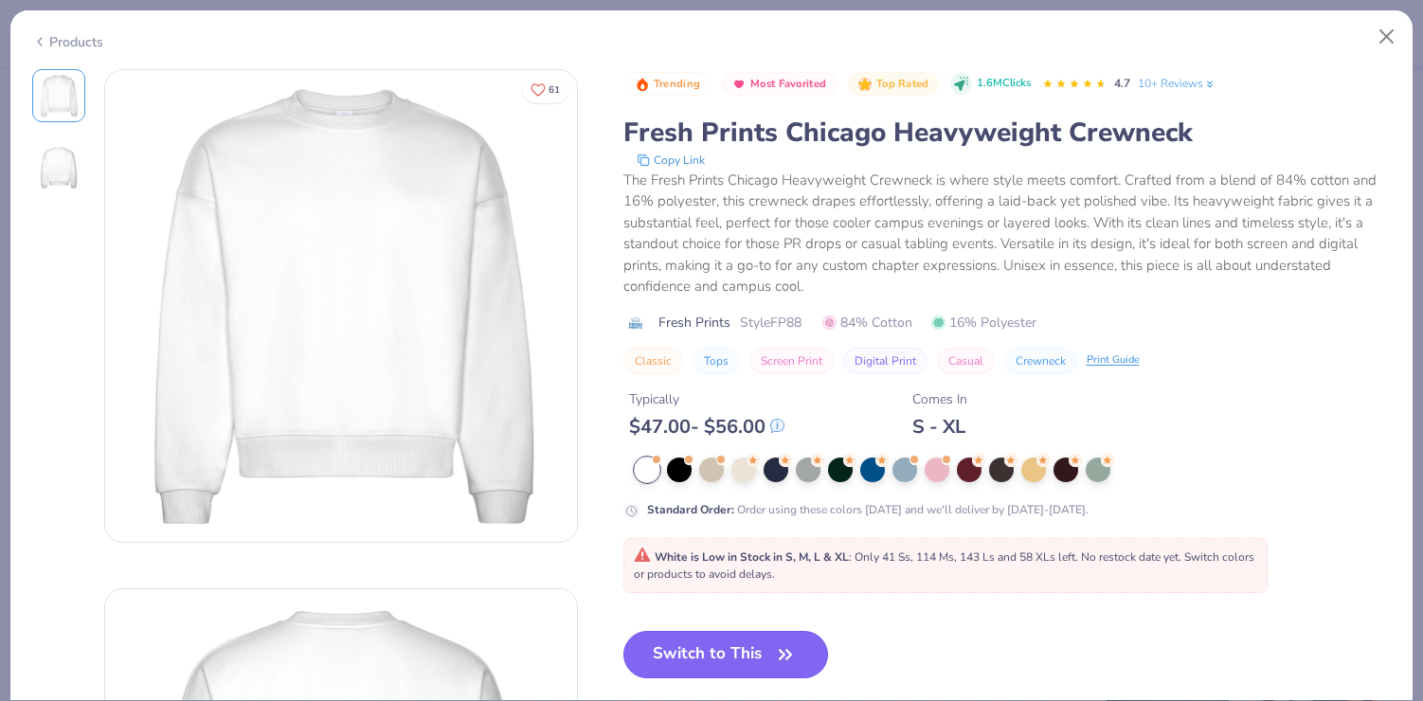
click at [703, 674] on button "Switch to This" at bounding box center [726, 654] width 206 height 47
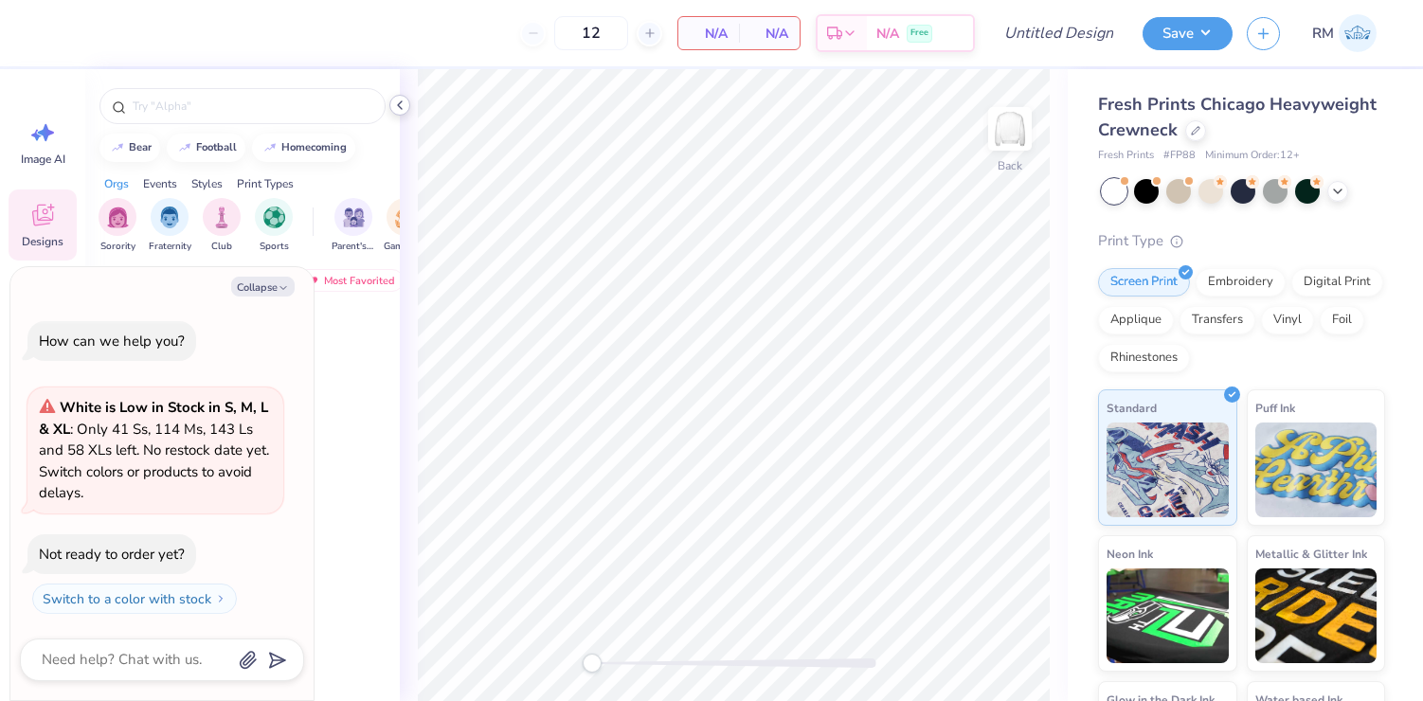
click at [400, 103] on polyline at bounding box center [400, 105] width 4 height 8
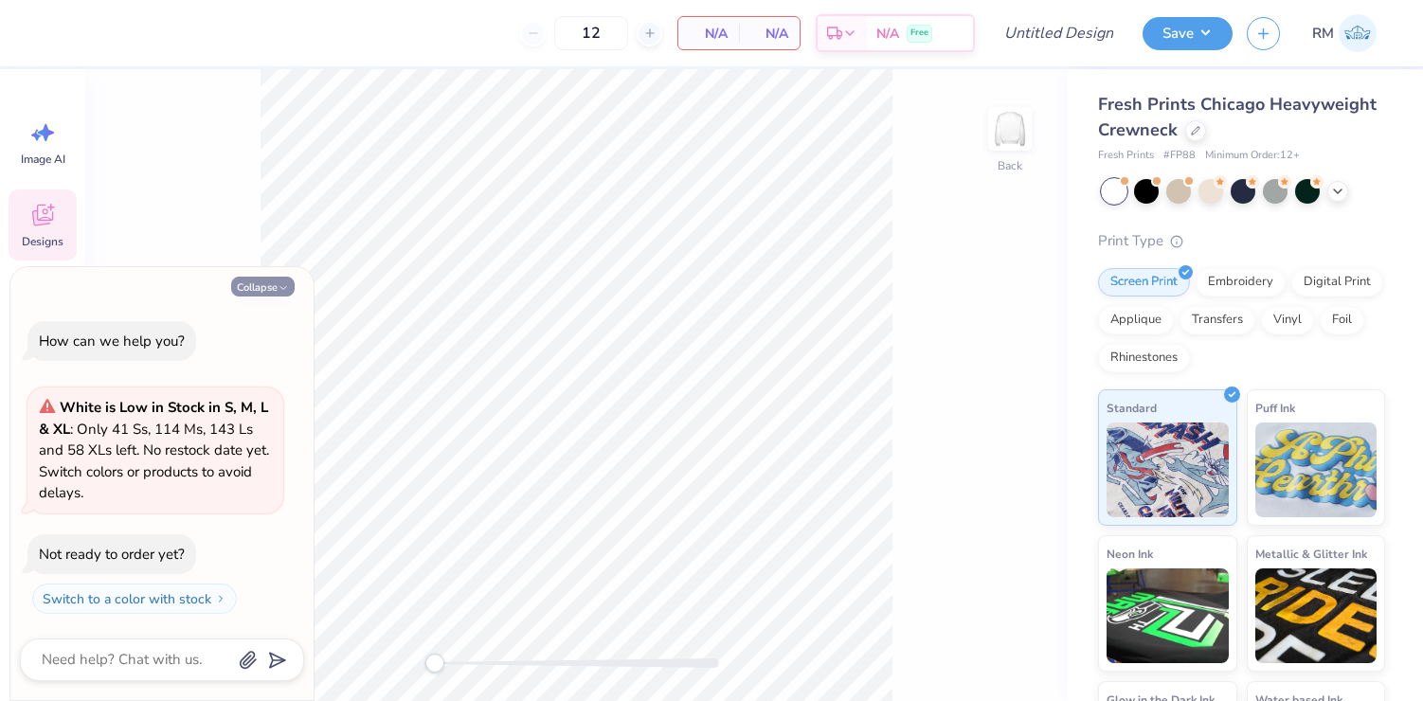
click at [263, 287] on button "Collapse" at bounding box center [262, 287] width 63 height 20
type textarea "x"
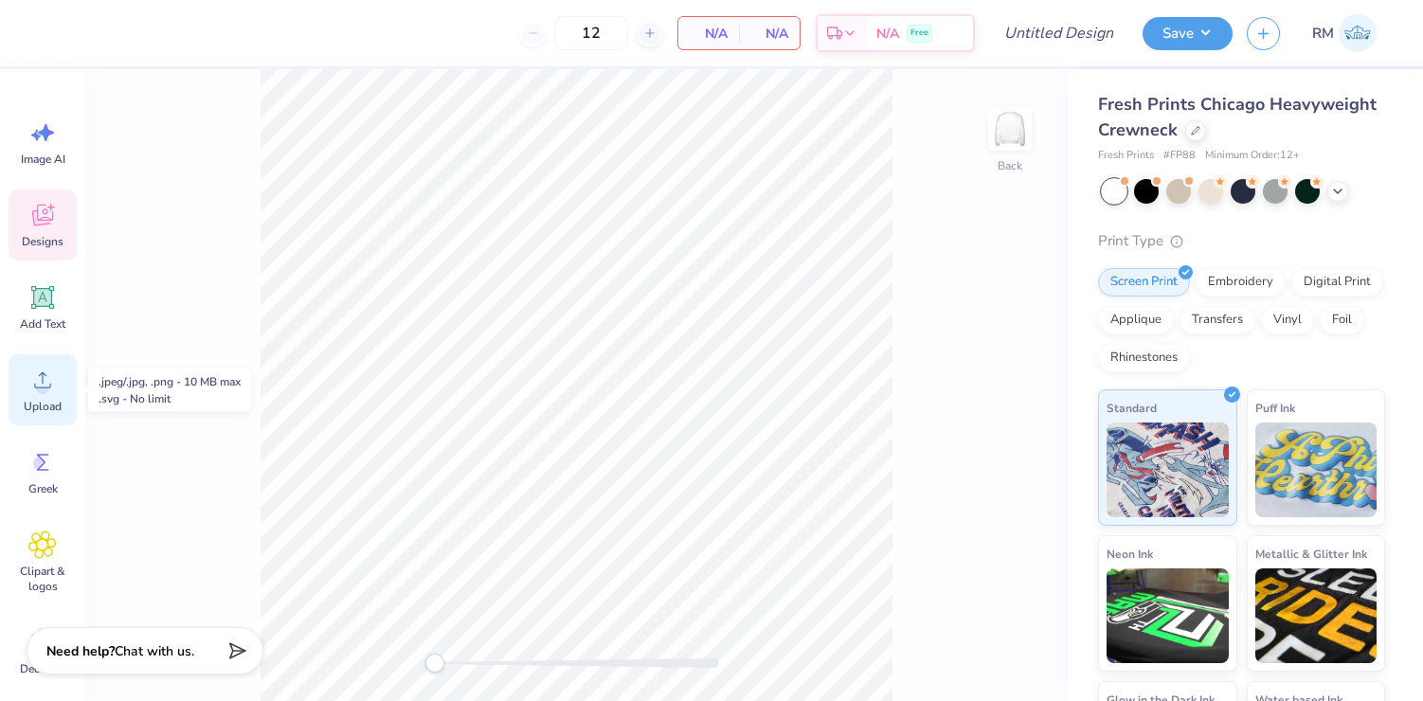
click at [57, 383] on div "Upload" at bounding box center [43, 389] width 68 height 71
click at [23, 232] on div "Designs" at bounding box center [43, 224] width 68 height 71
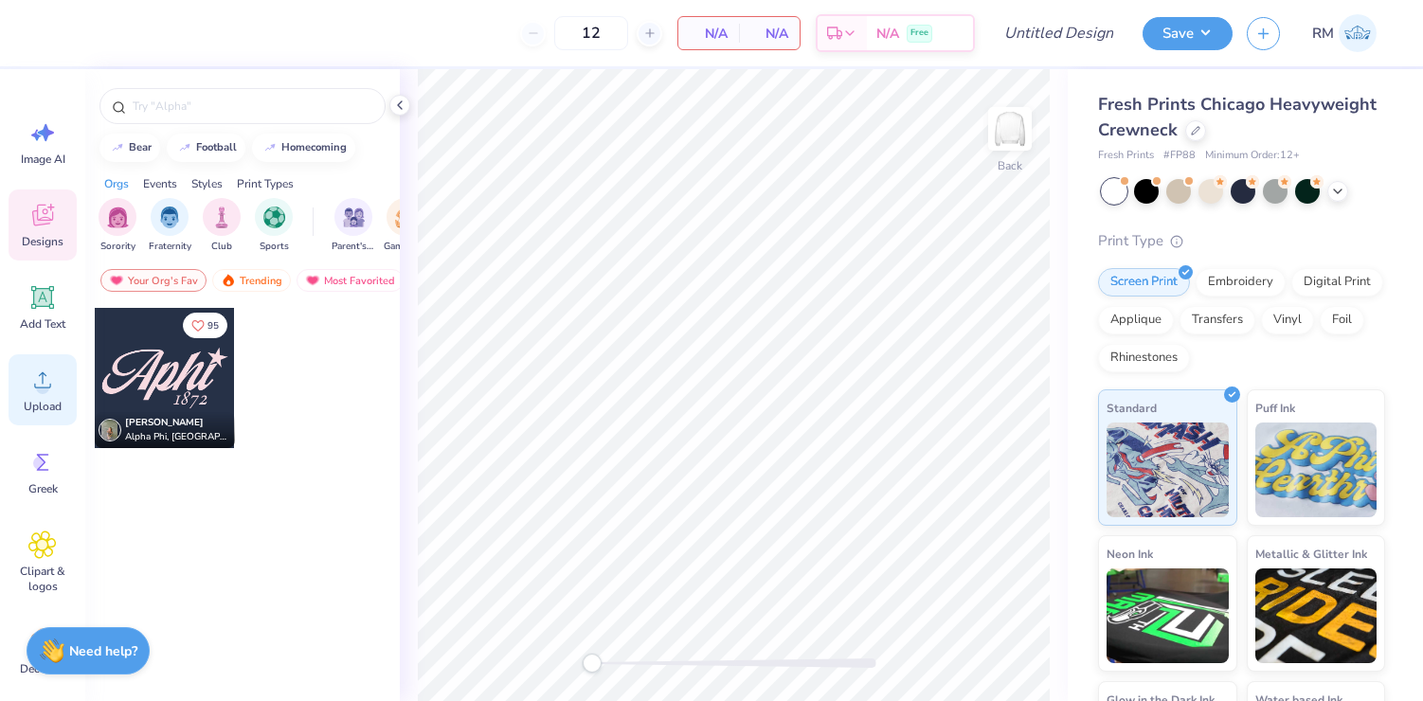
click at [36, 404] on span "Upload" at bounding box center [43, 406] width 38 height 15
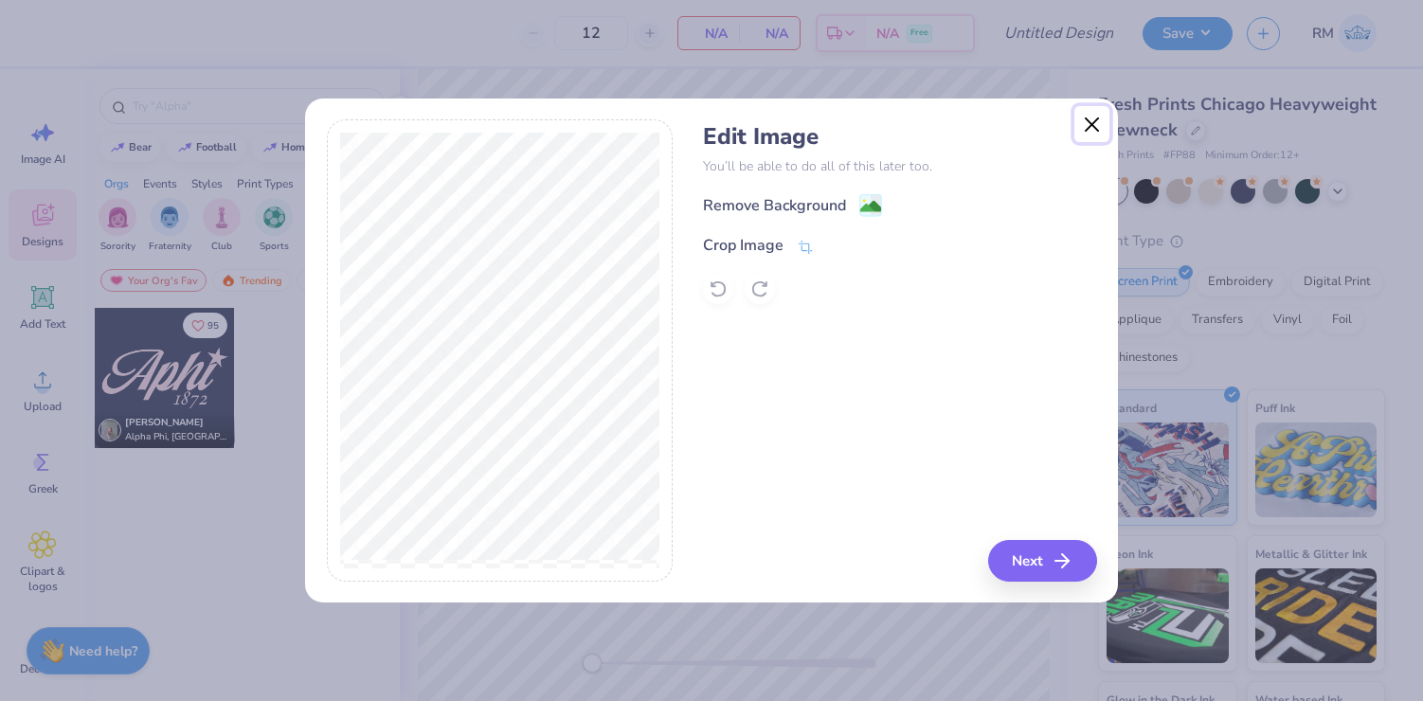
click at [1104, 114] on button "Close" at bounding box center [1092, 124] width 36 height 36
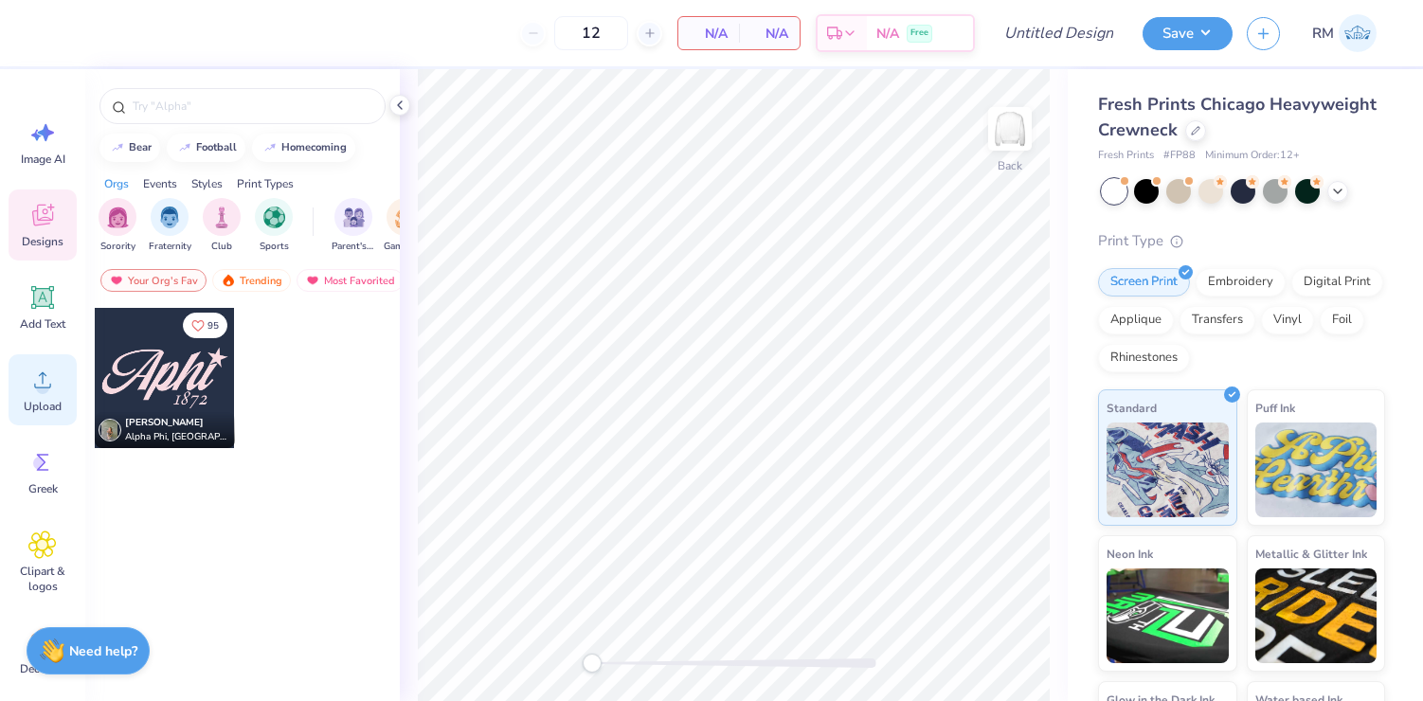
click at [39, 406] on span "Upload" at bounding box center [43, 406] width 38 height 15
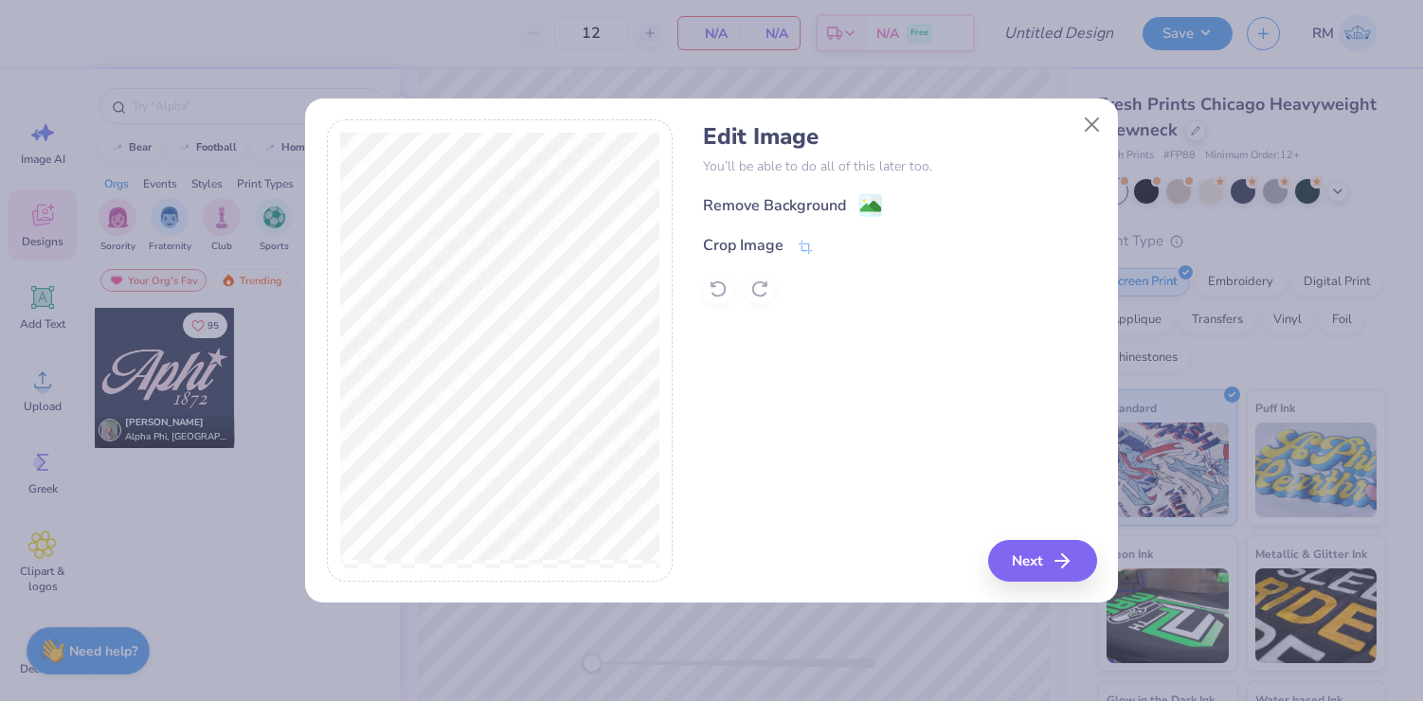
click at [882, 202] on div "Remove Background" at bounding box center [899, 205] width 393 height 24
click at [879, 202] on image at bounding box center [870, 208] width 21 height 21
click at [1038, 560] on button "Next" at bounding box center [1045, 561] width 109 height 42
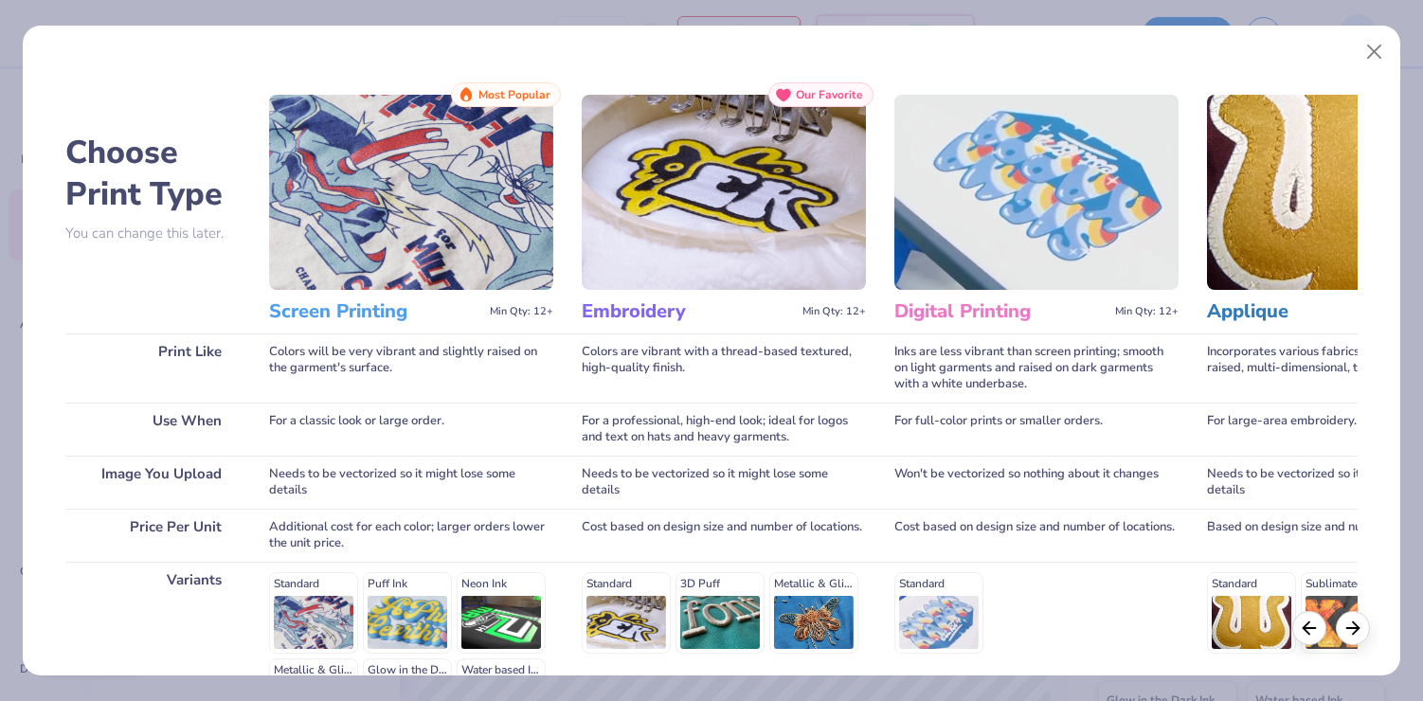
scroll to position [243, 0]
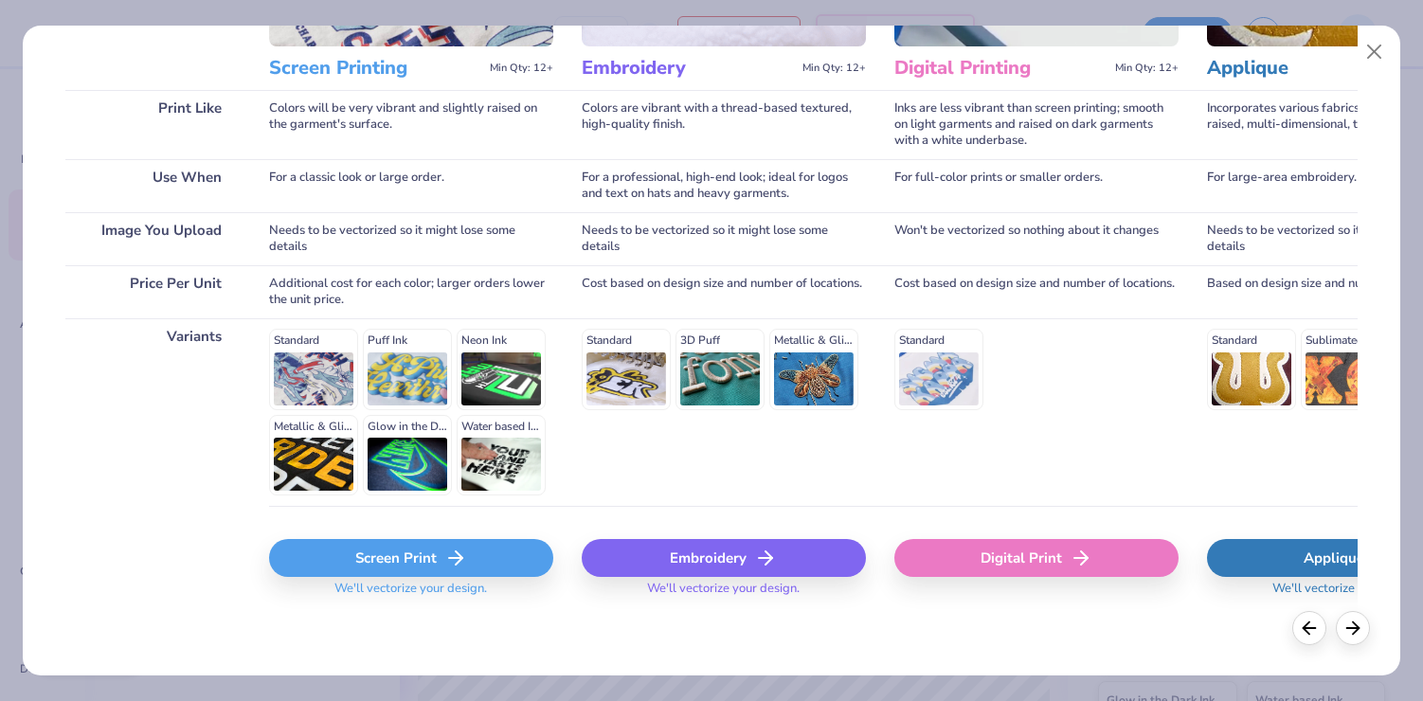
click at [393, 560] on div "Screen Print" at bounding box center [411, 558] width 284 height 38
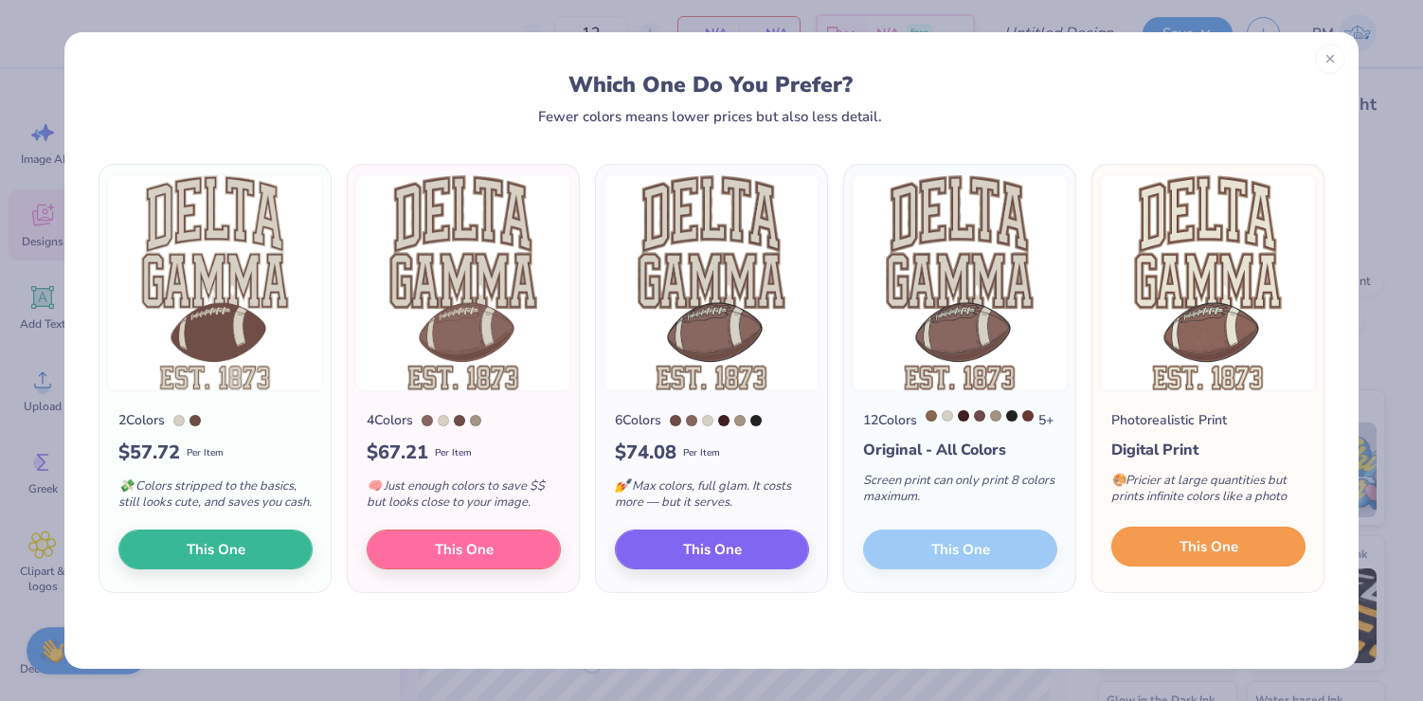
click at [1223, 558] on span "This One" at bounding box center [1208, 547] width 59 height 22
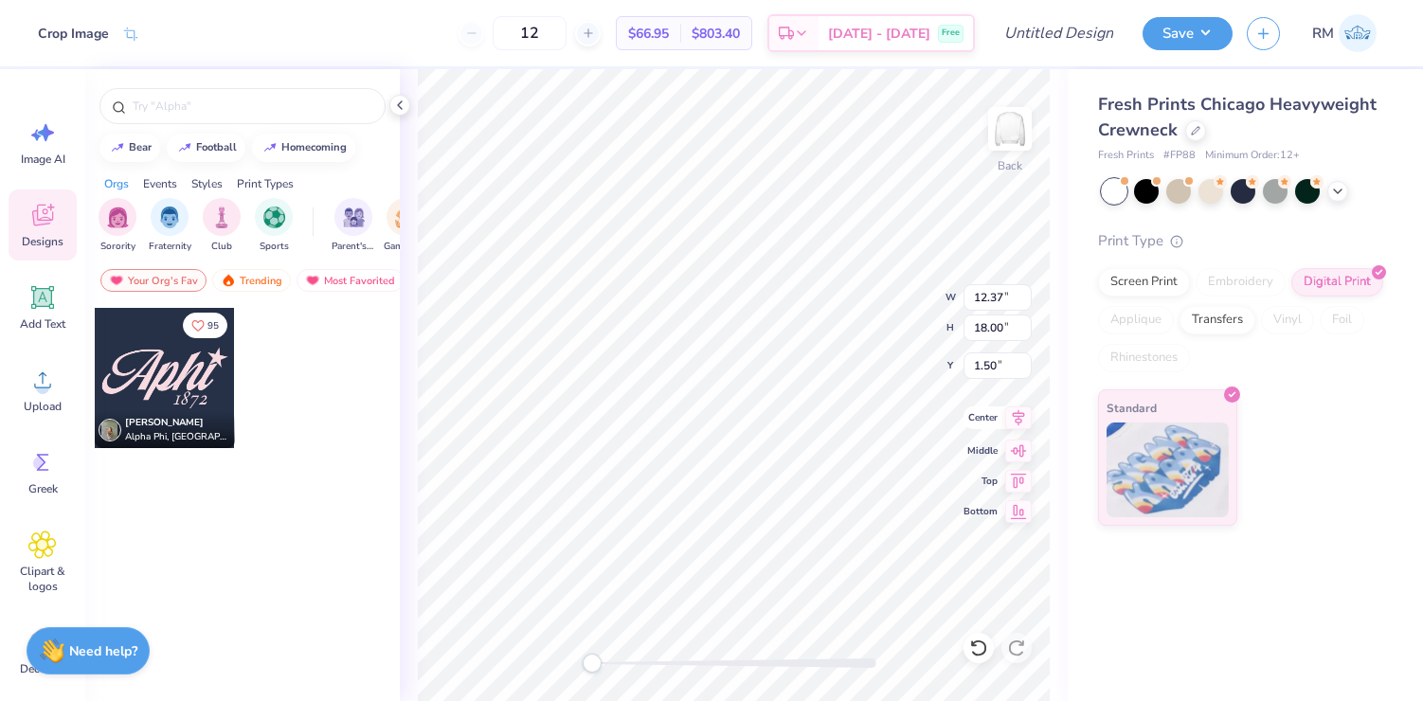
type input "11.23"
type input "16.34"
type input "3.16"
click at [399, 105] on polyline at bounding box center [400, 105] width 4 height 8
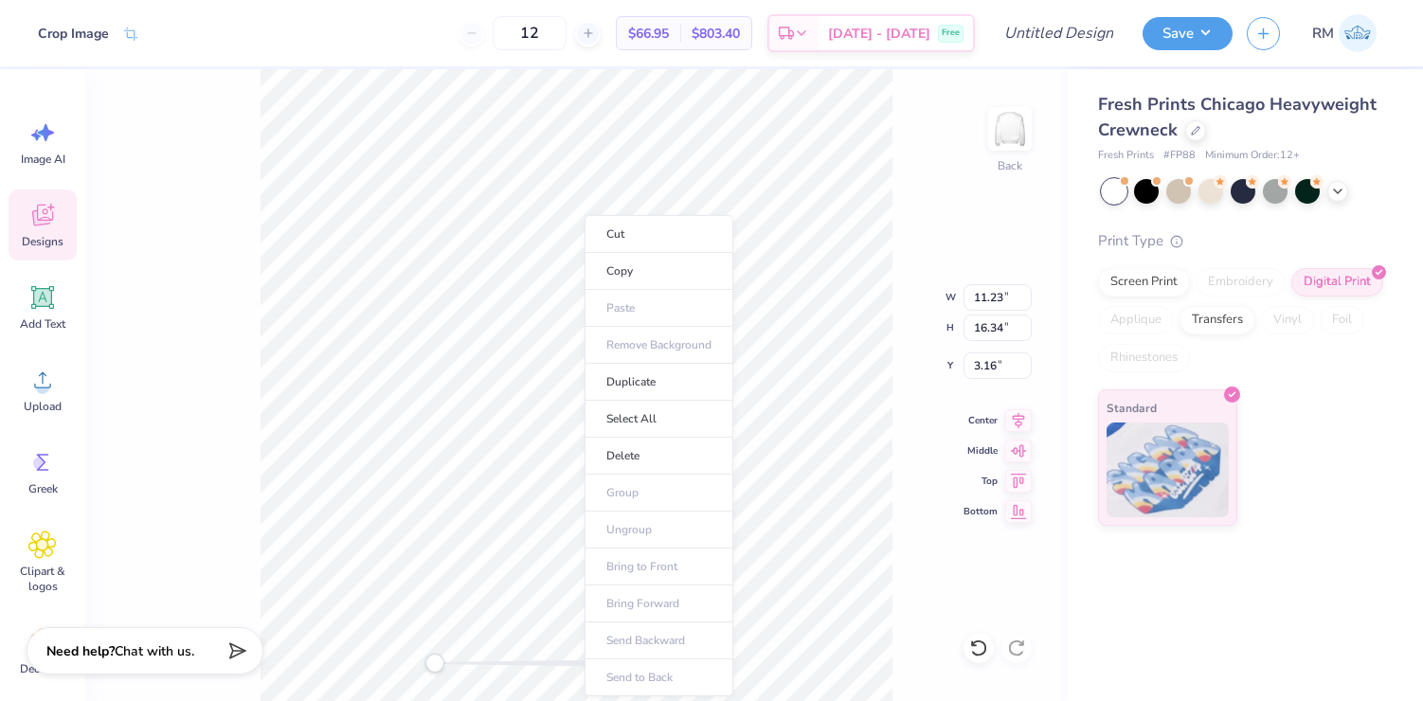
click at [908, 264] on div "Back W 11.23 11.23 " H 16.34 16.34 " Y 3.16 3.16 " Center Middle Top Bottom" at bounding box center [576, 385] width 982 height 632
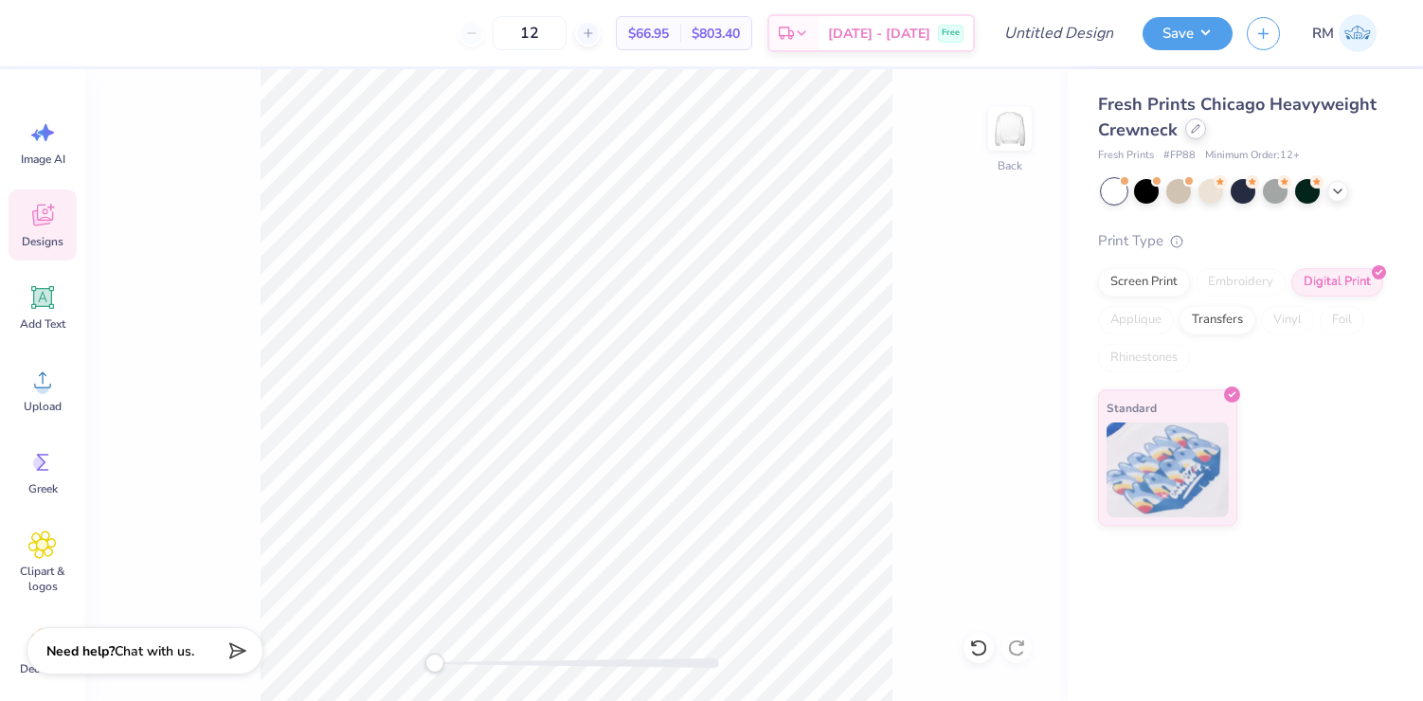
click at [1194, 132] on icon at bounding box center [1195, 128] width 9 height 9
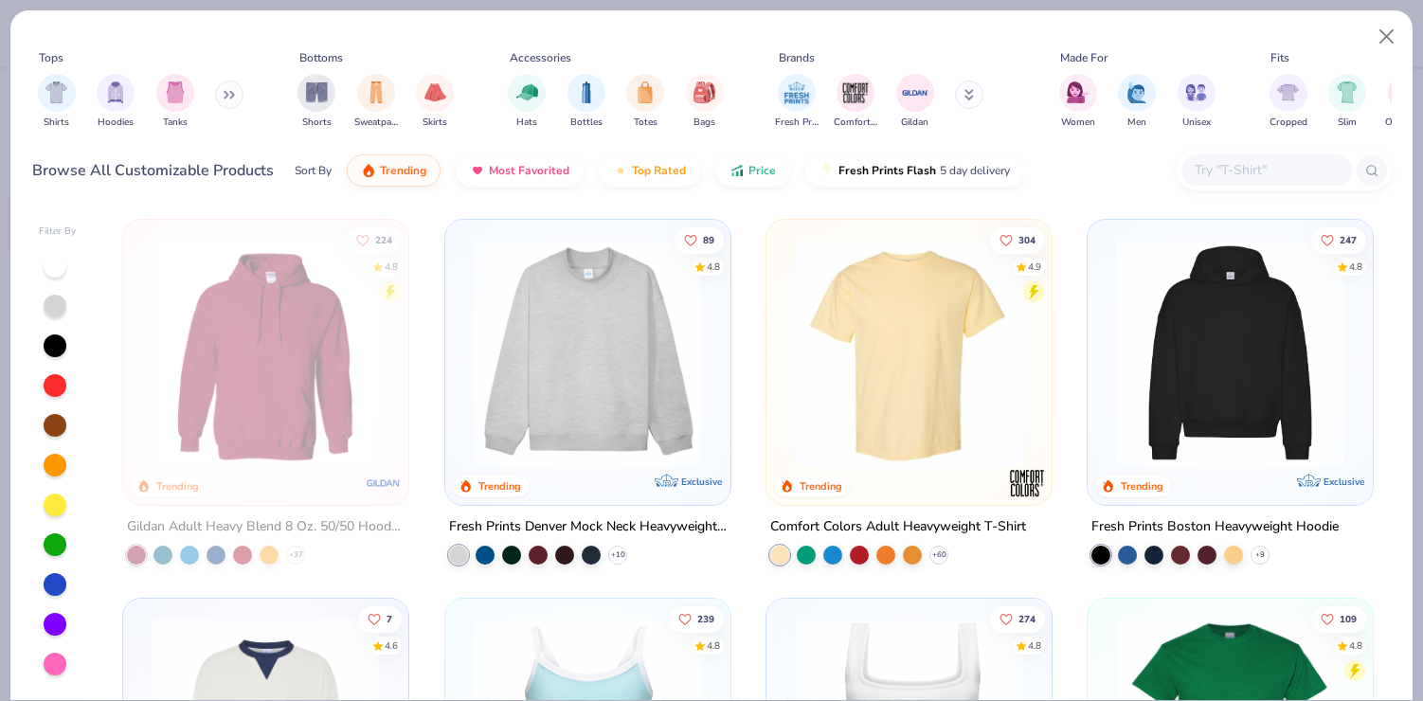
click at [591, 405] on img at bounding box center [587, 353] width 247 height 228
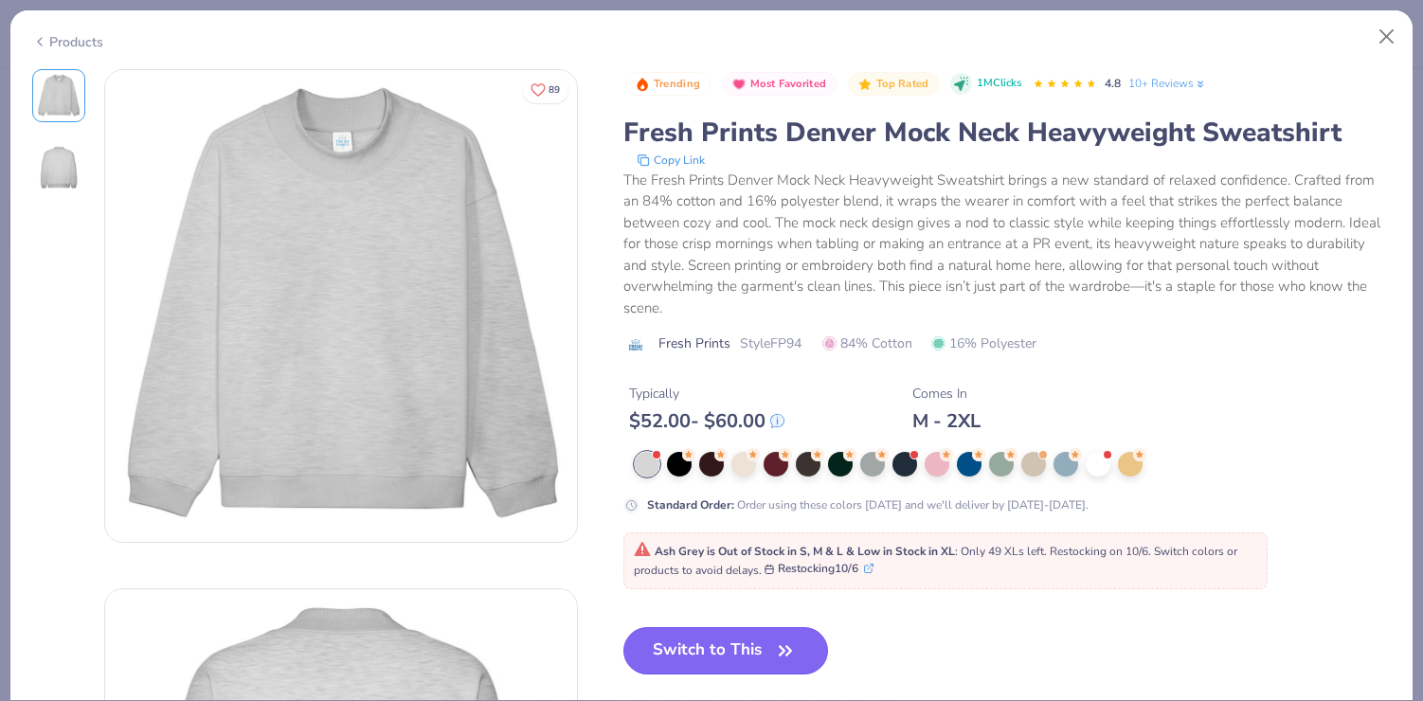
click at [754, 640] on button "Switch to This" at bounding box center [726, 650] width 206 height 47
type input "50"
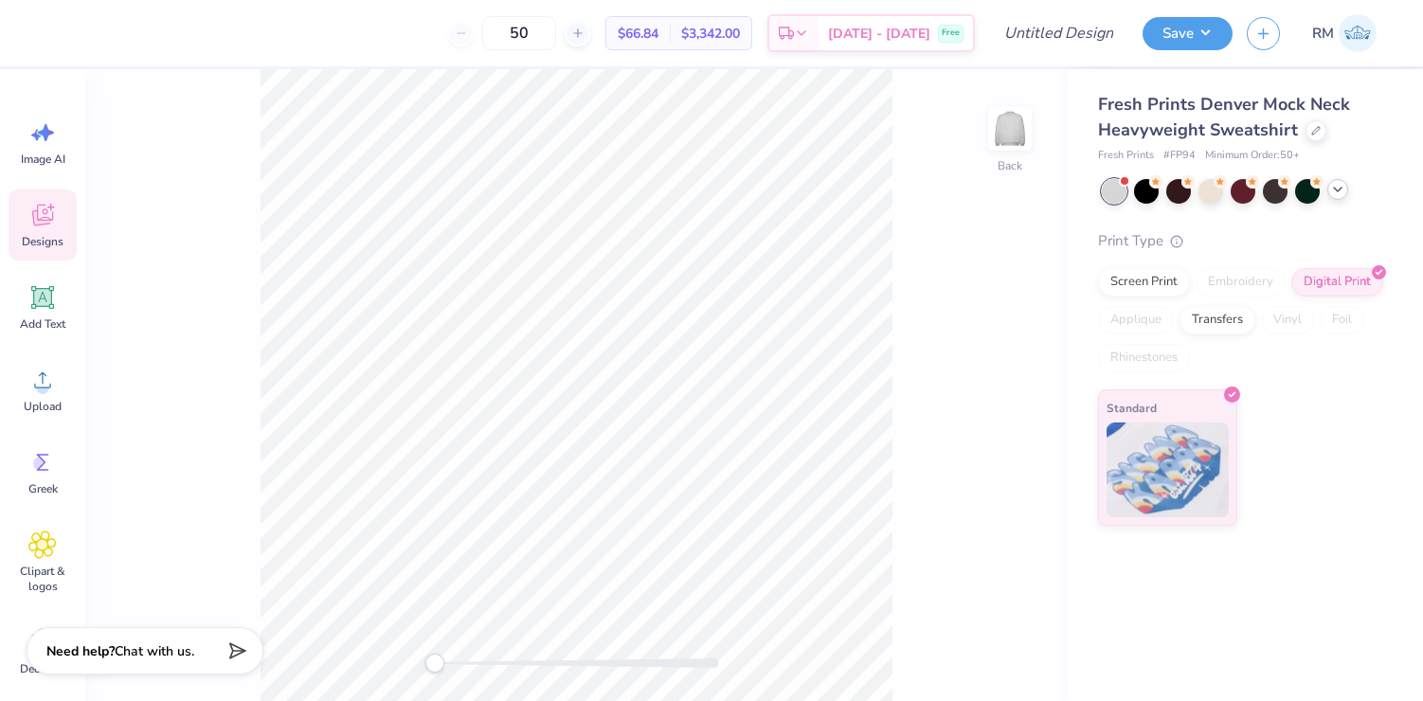
click at [1336, 187] on icon at bounding box center [1337, 189] width 15 height 15
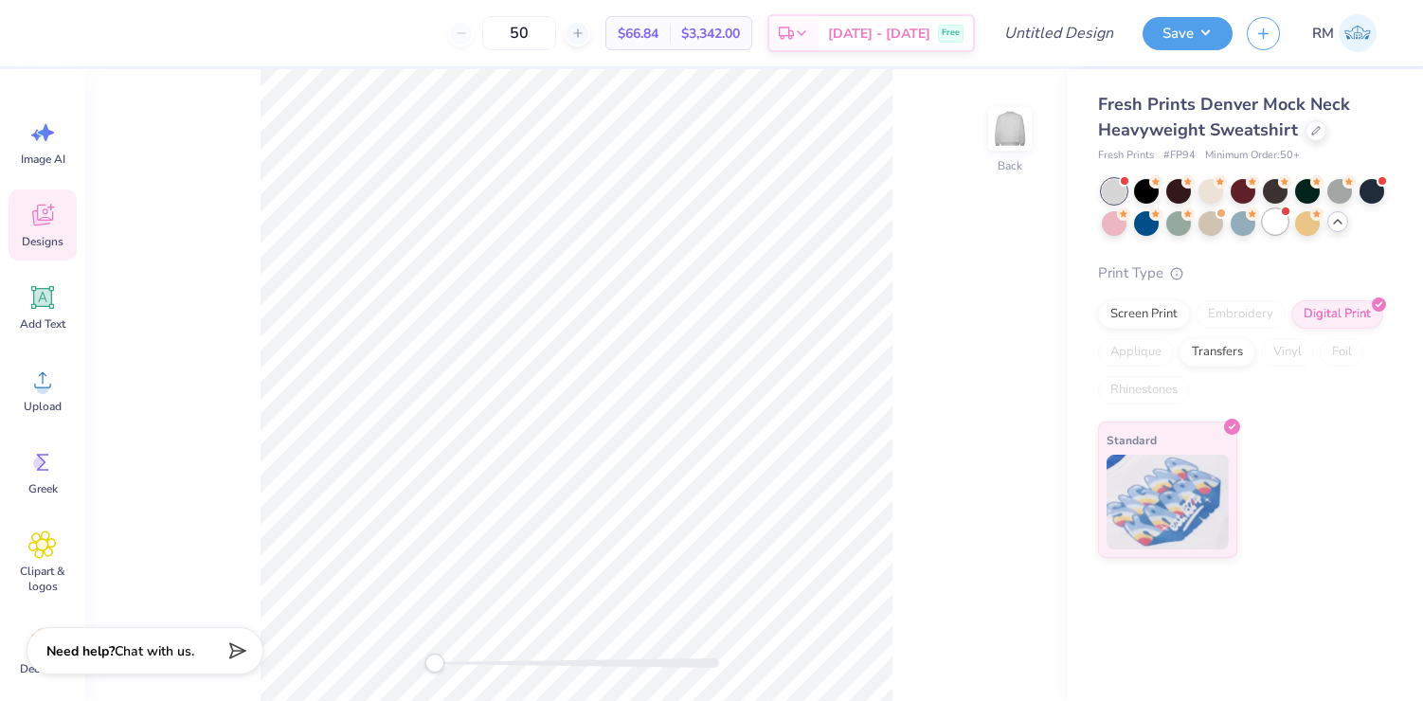
click at [1269, 225] on div at bounding box center [1275, 221] width 25 height 25
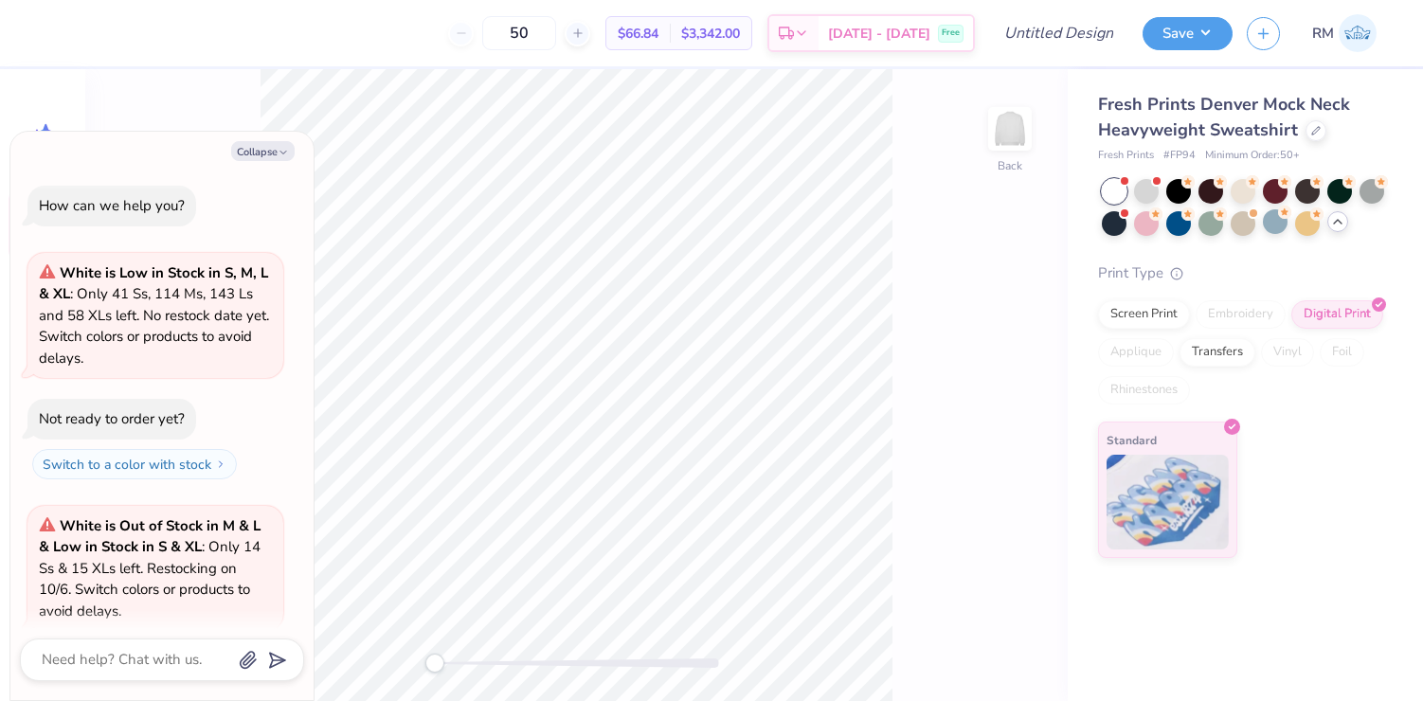
scroll to position [153, 0]
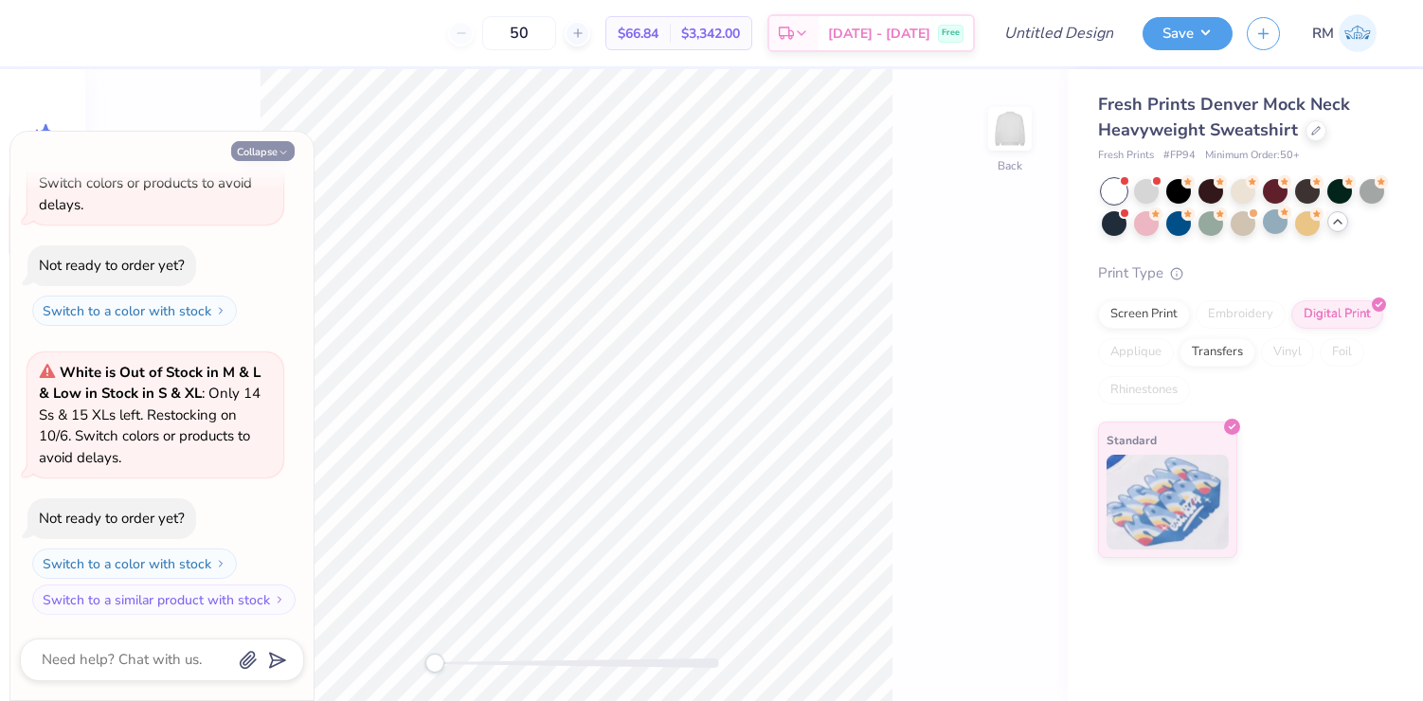
click at [278, 148] on icon "button" at bounding box center [283, 152] width 11 height 11
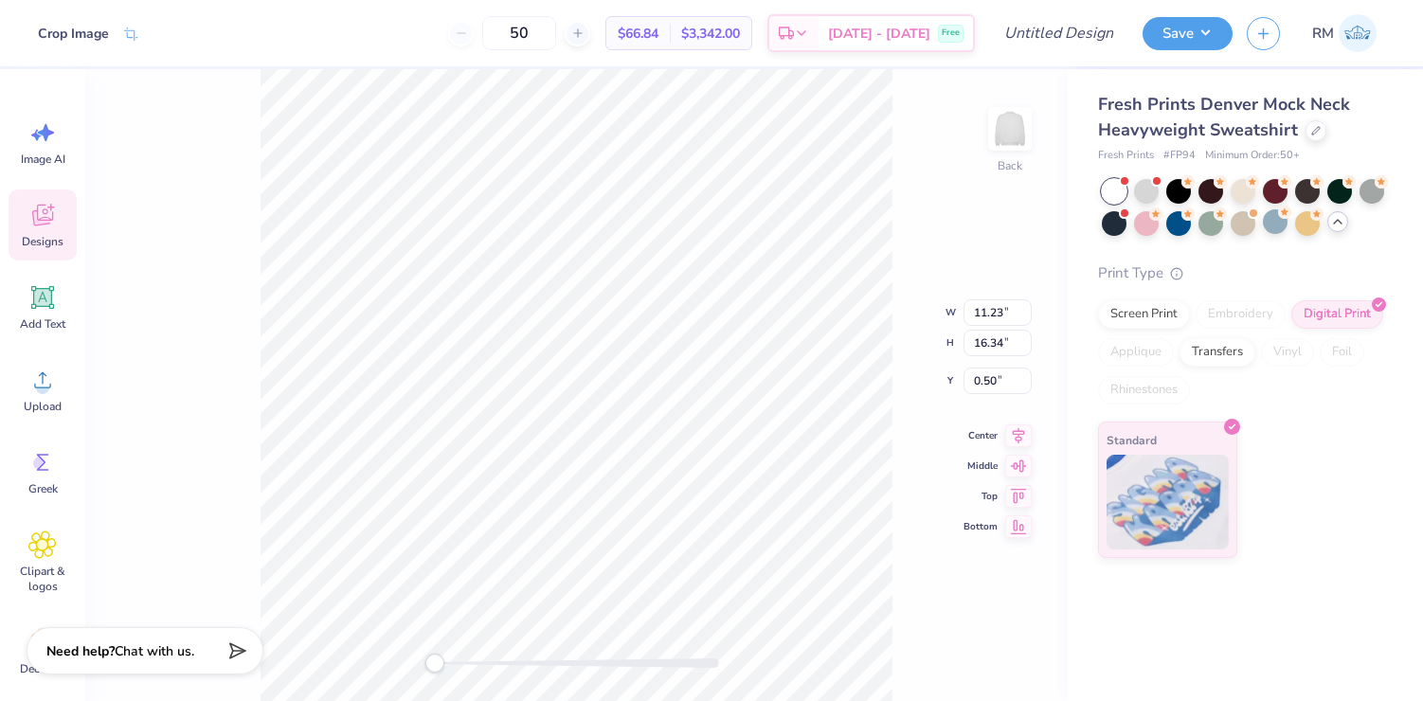
click at [47, 223] on icon at bounding box center [42, 217] width 18 height 15
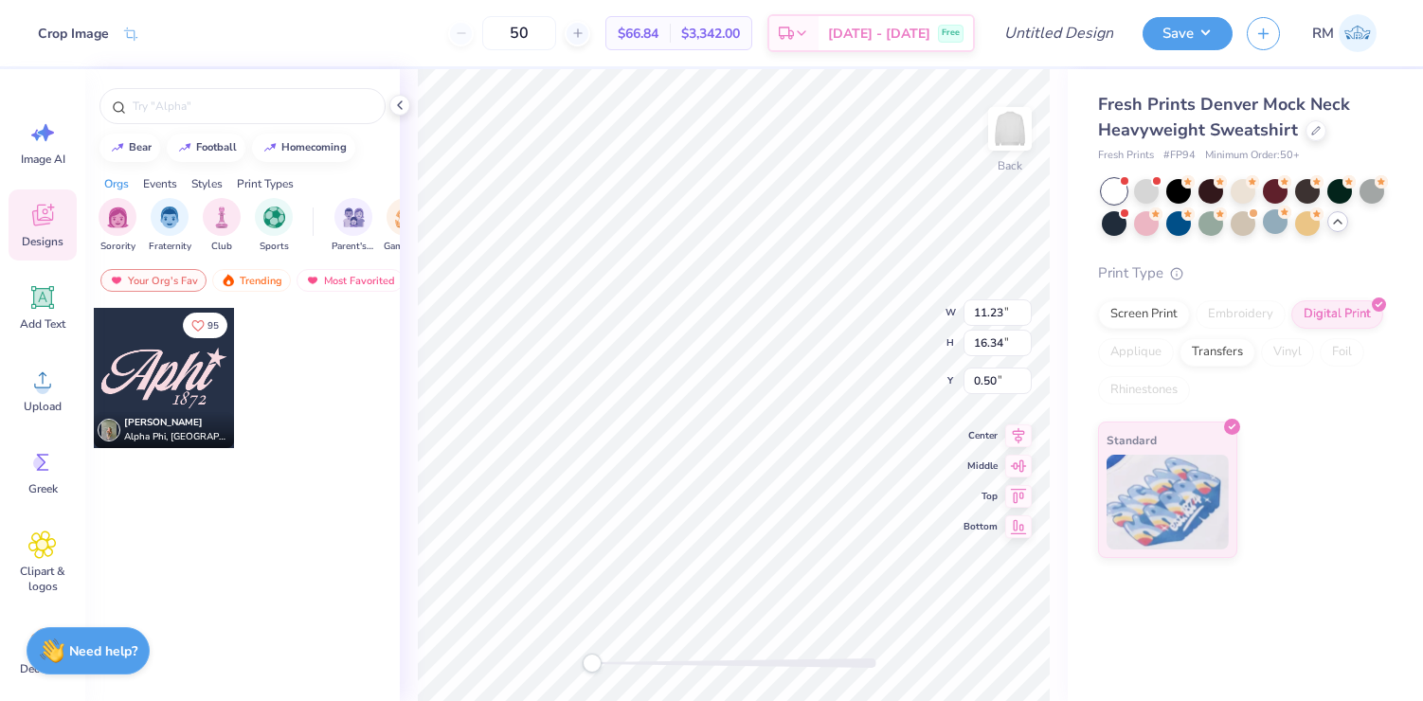
click at [47, 223] on icon at bounding box center [42, 217] width 18 height 15
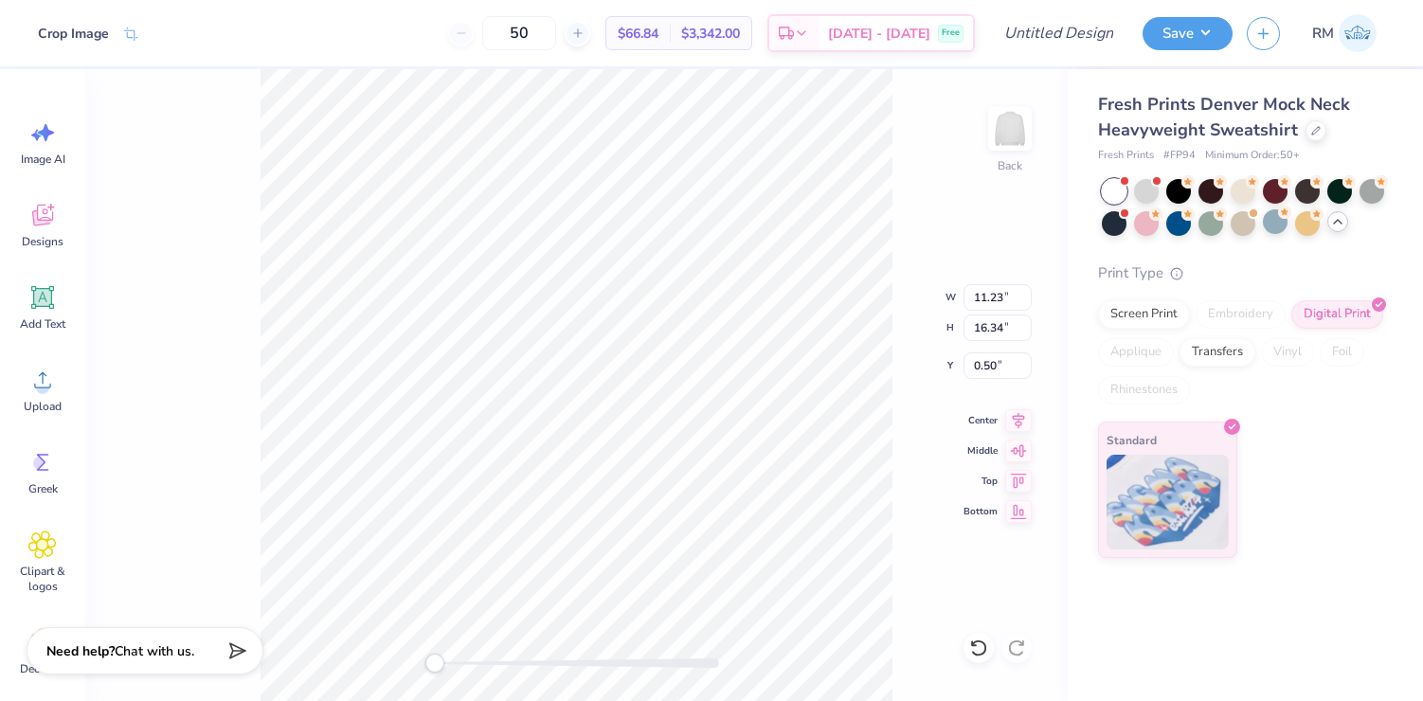
click at [1160, 298] on div "Print Type Screen Print Embroidery Digital Print Applique Transfers Vinyl Foil …" at bounding box center [1241, 410] width 287 height 297
click at [1160, 307] on div "Screen Print" at bounding box center [1144, 311] width 92 height 28
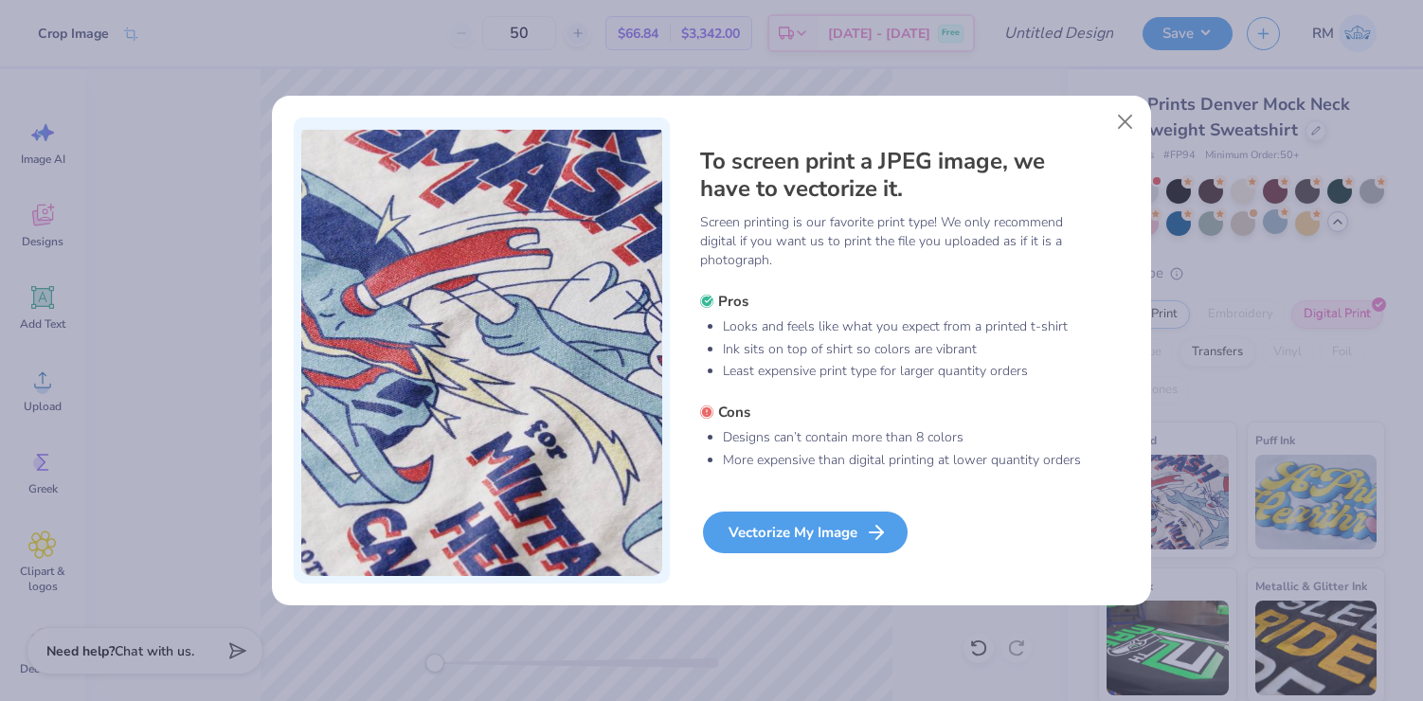
click at [851, 538] on div "Vectorize My Image" at bounding box center [805, 533] width 205 height 42
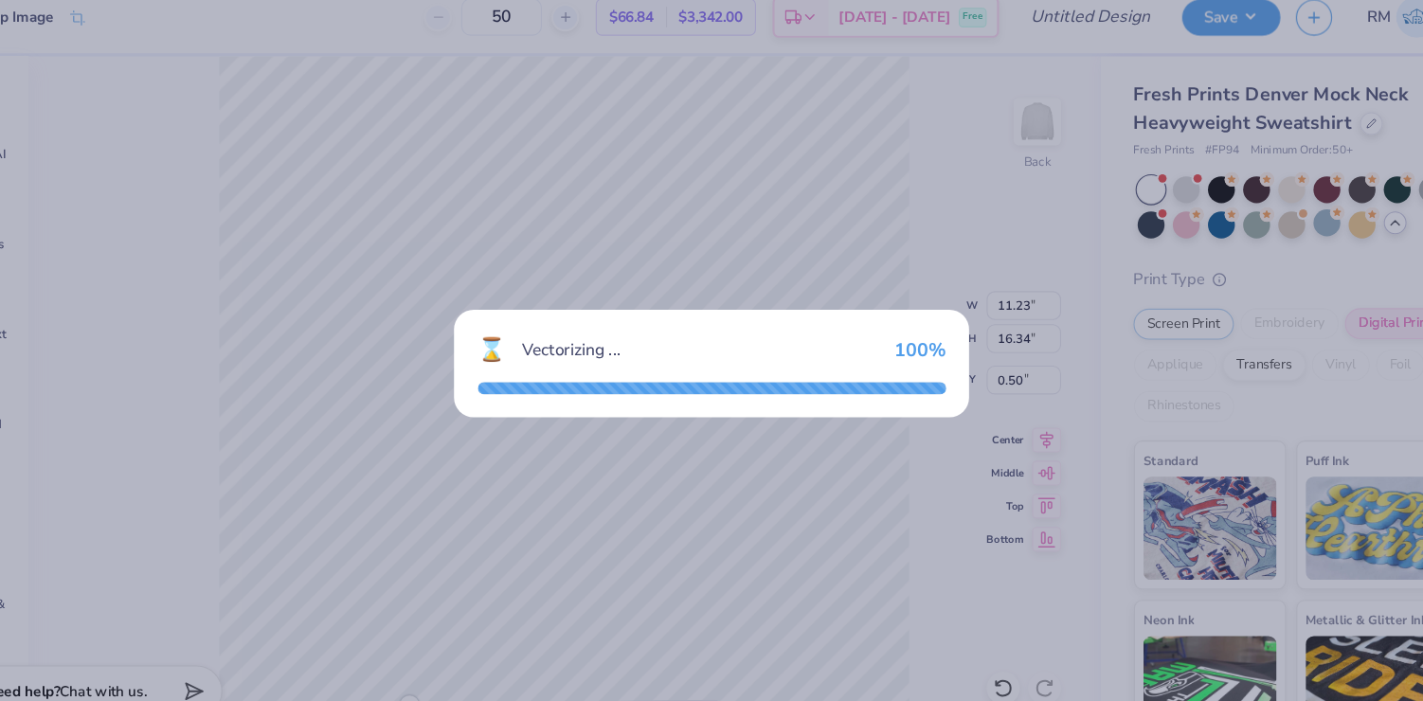
type textarea "x"
type input "11.19"
type input "16.33"
type input "0.51"
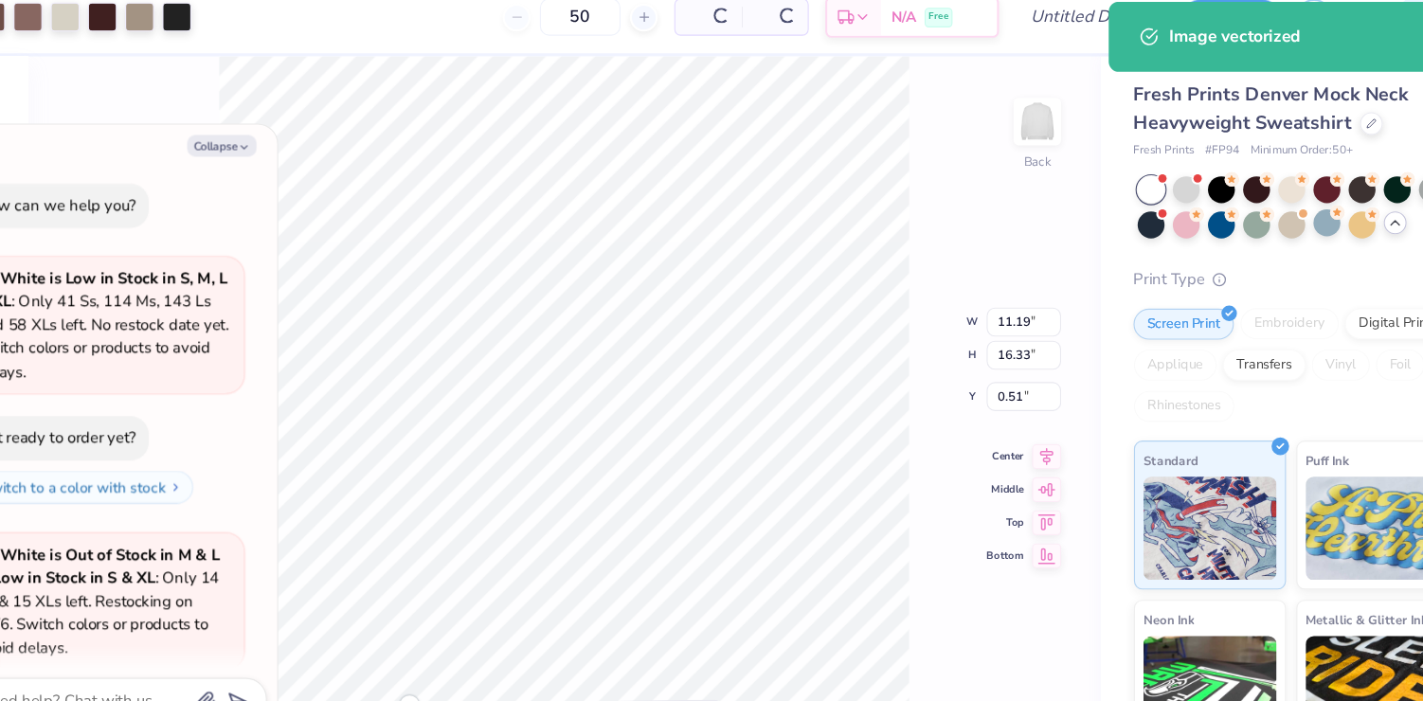
scroll to position [311, 0]
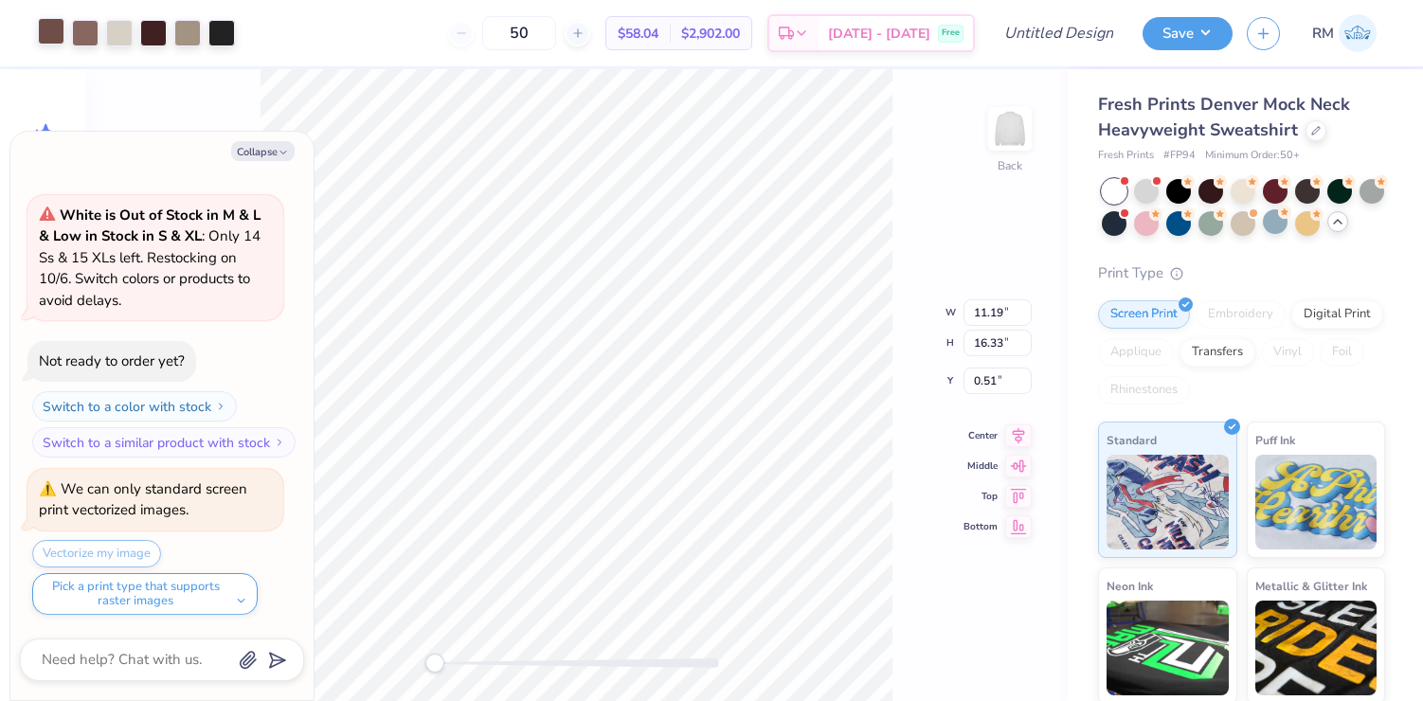
click at [44, 26] on div at bounding box center [51, 31] width 27 height 27
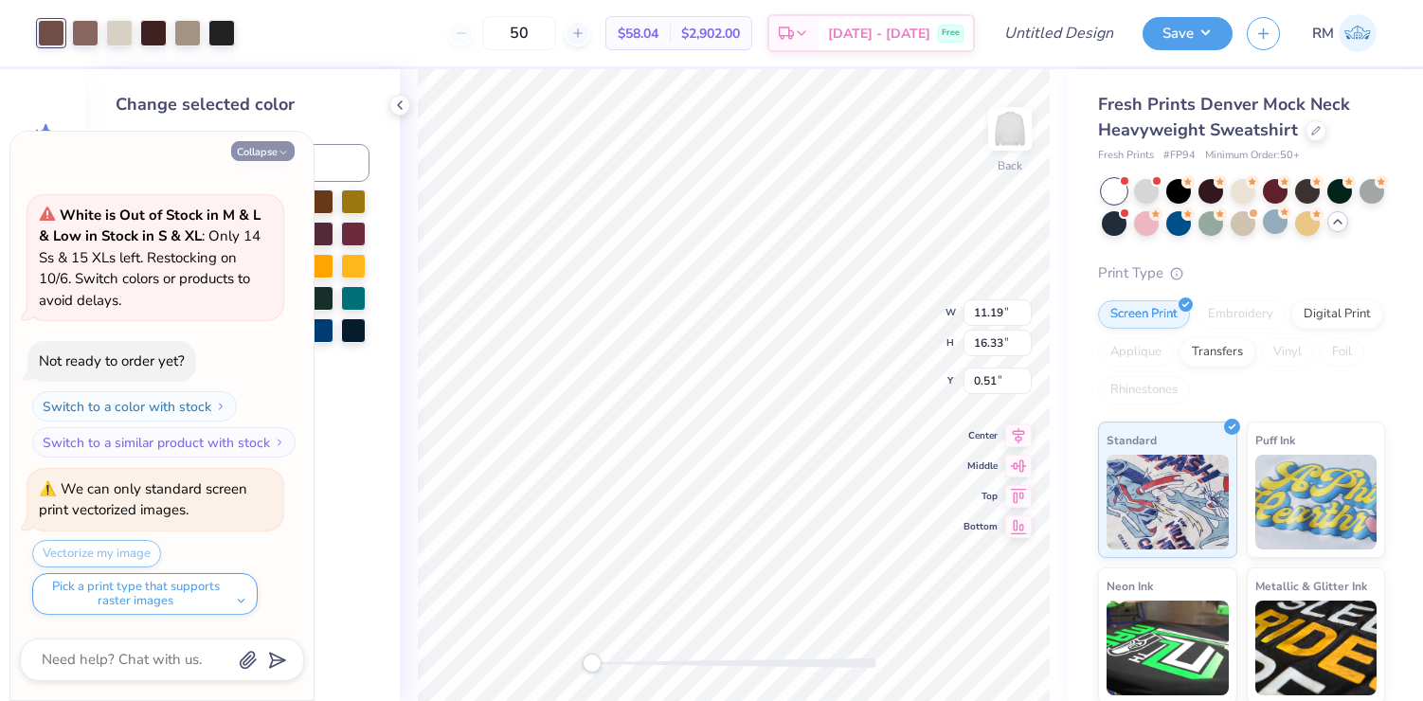
click at [249, 154] on button "Collapse" at bounding box center [262, 151] width 63 height 20
type textarea "x"
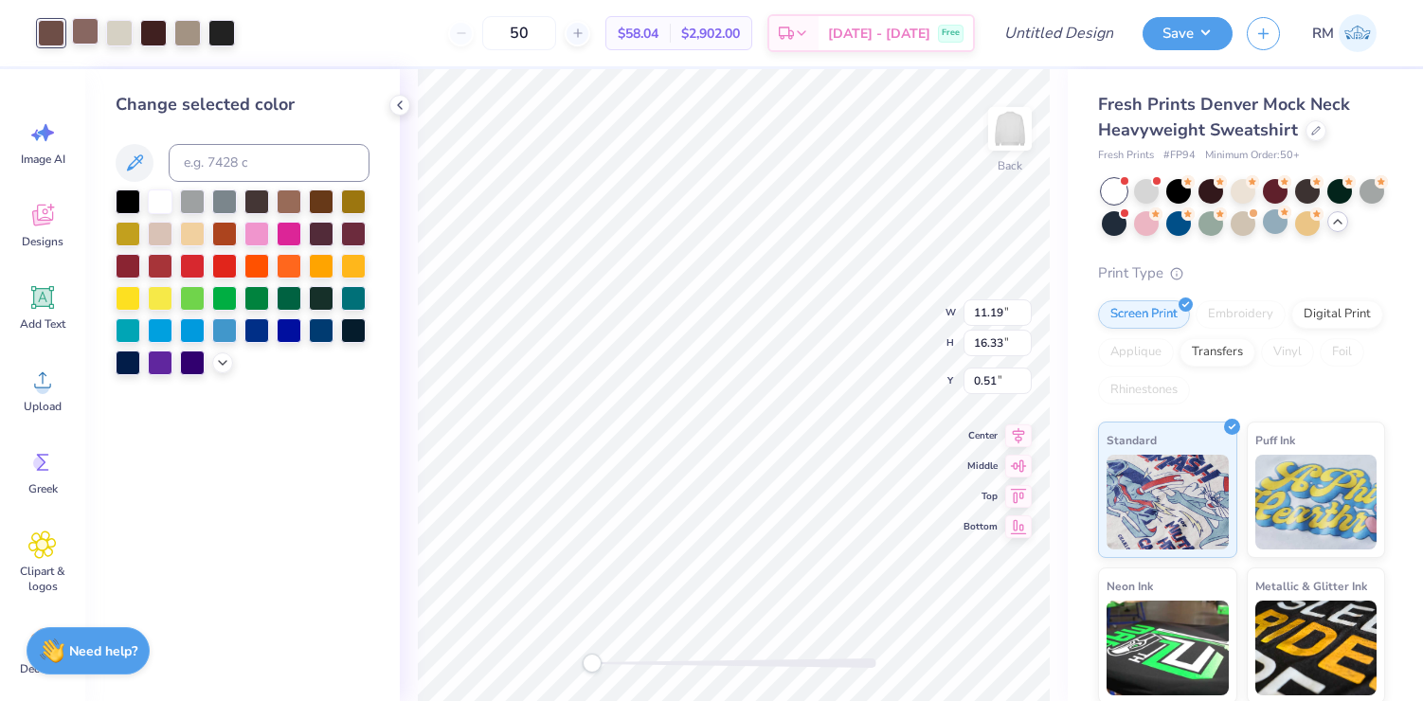
click at [92, 43] on div at bounding box center [85, 31] width 27 height 27
click at [261, 236] on div at bounding box center [256, 232] width 25 height 25
click at [50, 37] on div at bounding box center [51, 31] width 27 height 27
click at [160, 42] on div at bounding box center [153, 31] width 27 height 27
click at [284, 240] on div at bounding box center [289, 232] width 25 height 25
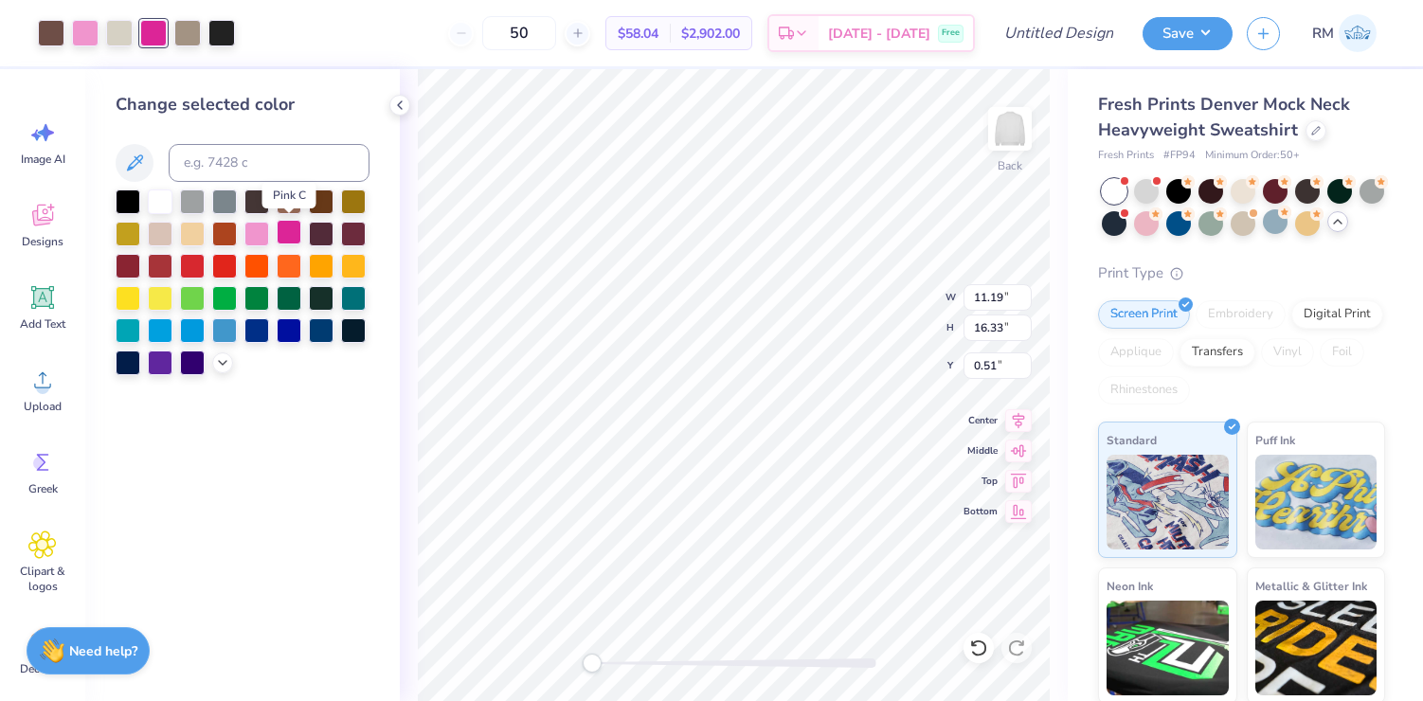
click at [285, 234] on div at bounding box center [289, 232] width 25 height 25
click at [231, 165] on input at bounding box center [269, 163] width 201 height 38
type input "7518"
click at [121, 41] on div at bounding box center [119, 31] width 27 height 27
click at [222, 327] on div at bounding box center [224, 328] width 25 height 25
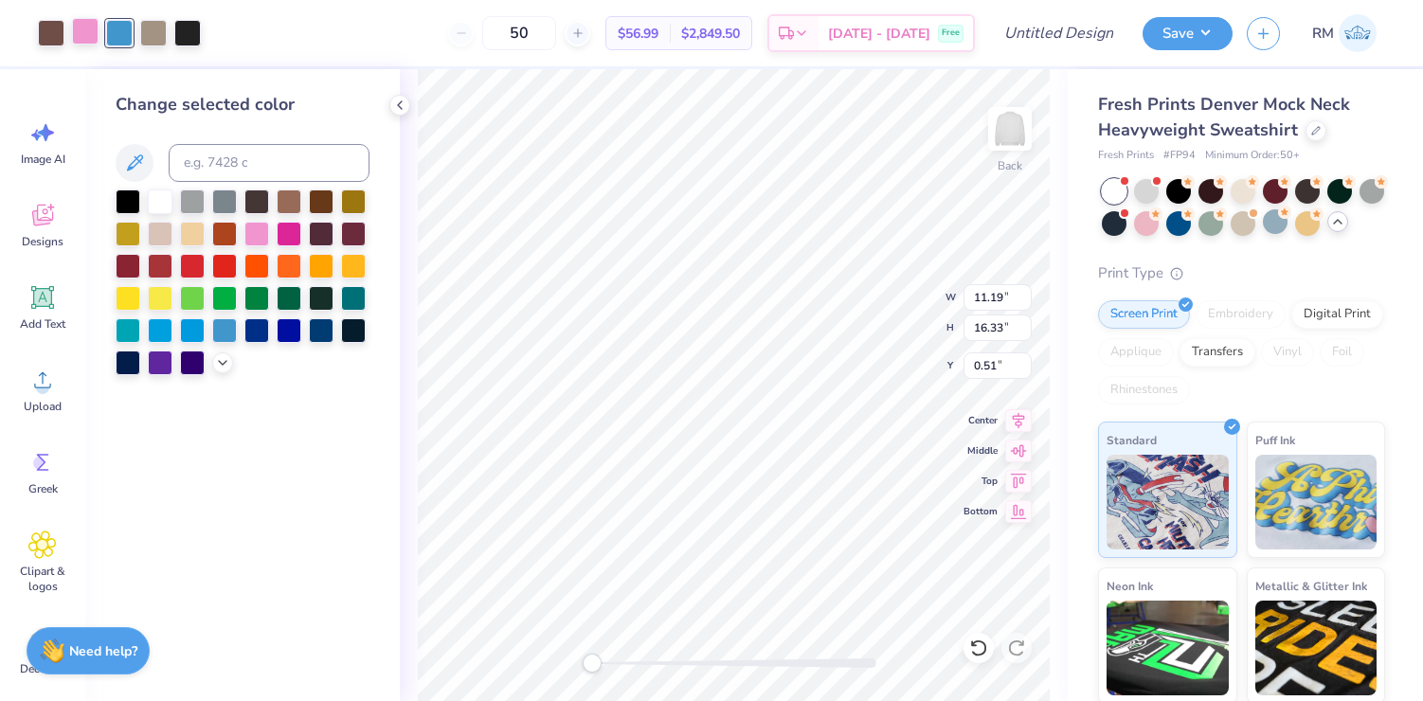
click at [92, 34] on div at bounding box center [85, 31] width 27 height 27
click at [205, 161] on input at bounding box center [269, 163] width 201 height 38
